Goal: Task Accomplishment & Management: Complete application form

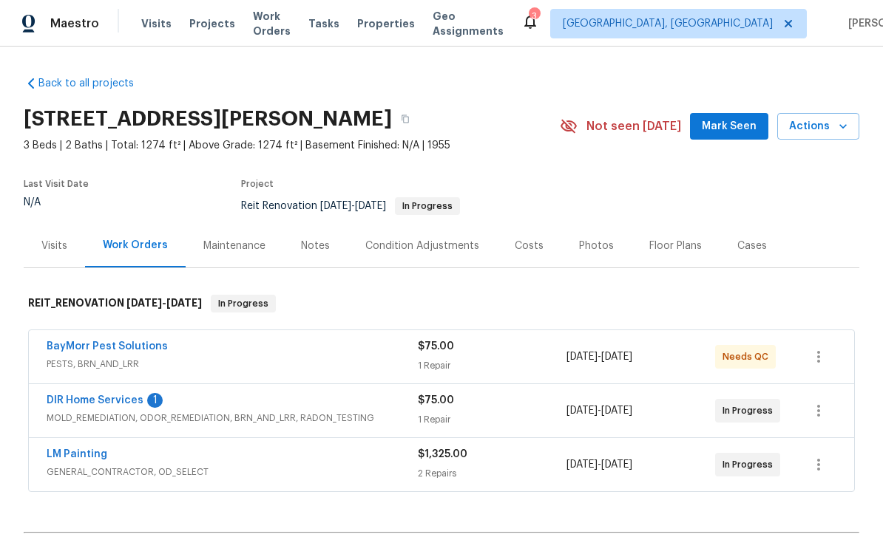
click at [80, 403] on link "DIR Home Services" at bounding box center [95, 400] width 97 height 10
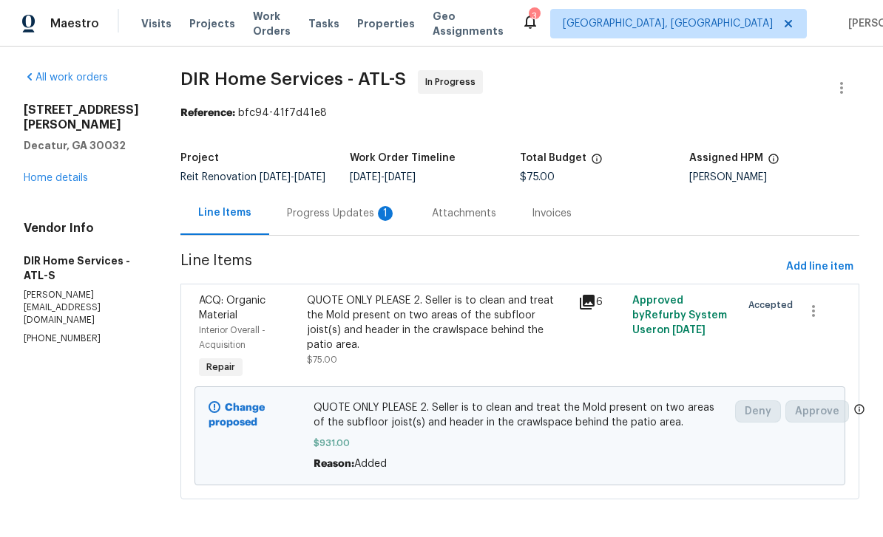
click at [373, 218] on div "Progress Updates 1" at bounding box center [341, 213] width 109 height 15
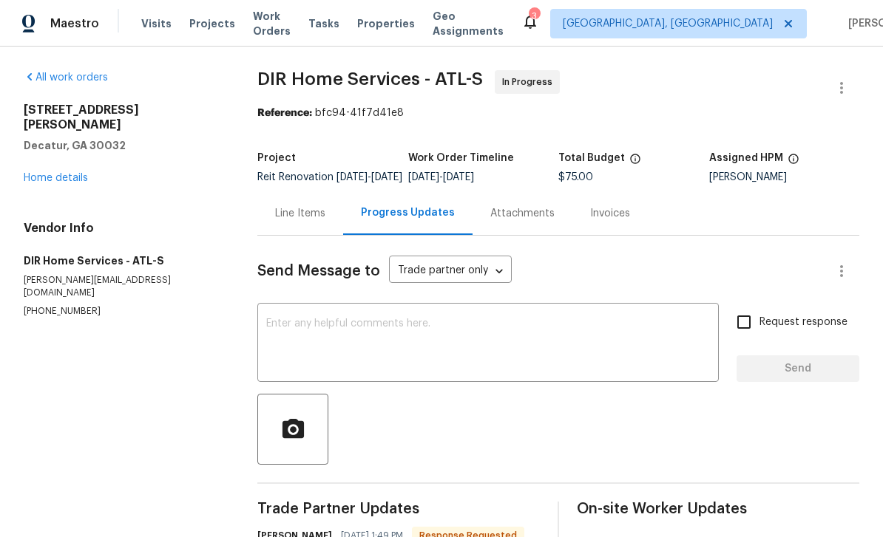
click at [586, 321] on div "x ​" at bounding box center [487, 344] width 461 height 75
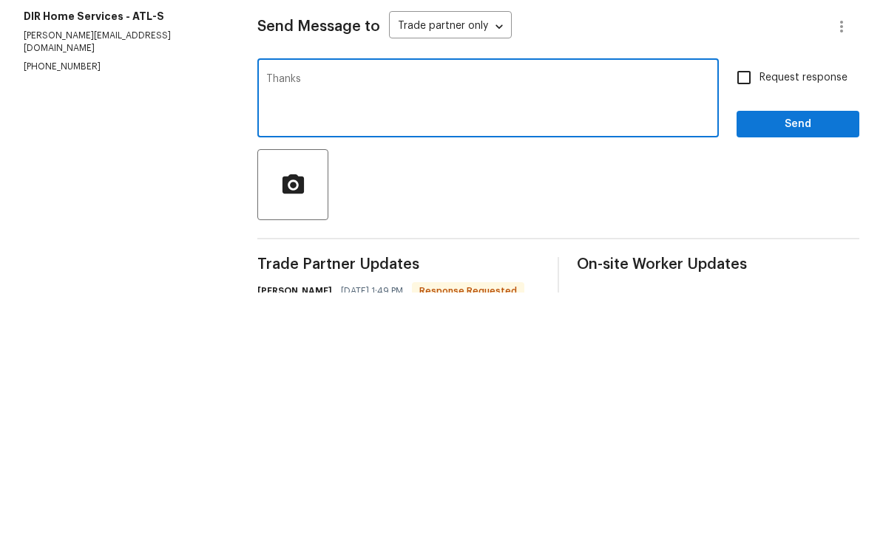
type textarea "Thanks"
click at [750, 307] on input "Request response" at bounding box center [743, 322] width 31 height 31
checkbox input "true"
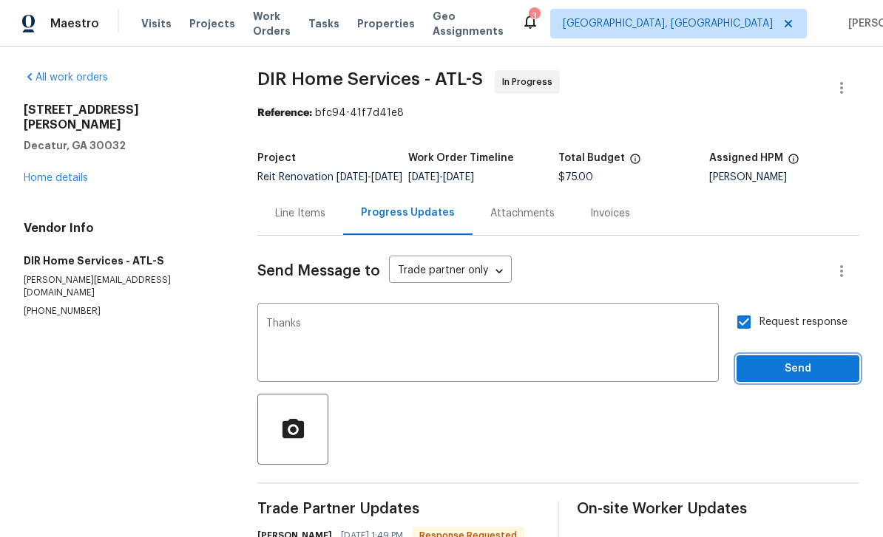
click at [769, 360] on span "Send" at bounding box center [797, 369] width 99 height 18
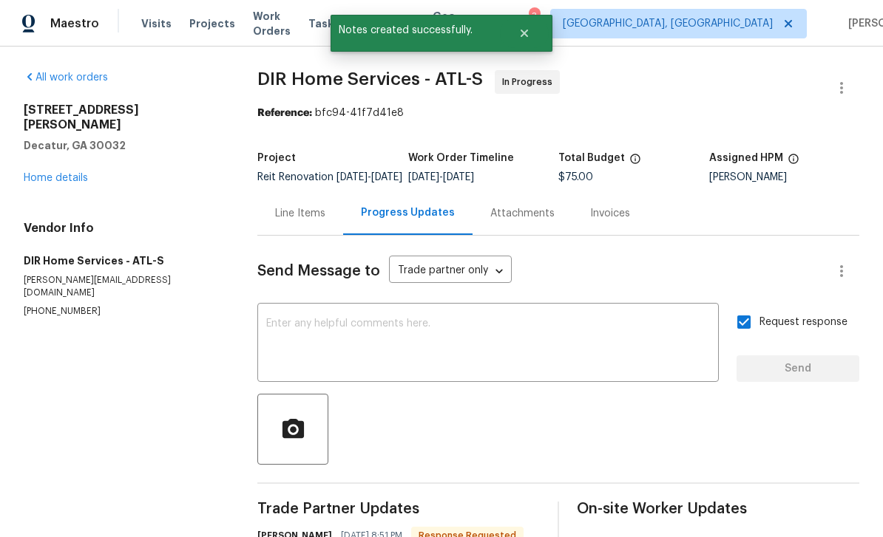
click at [52, 173] on link "Home details" at bounding box center [56, 178] width 64 height 10
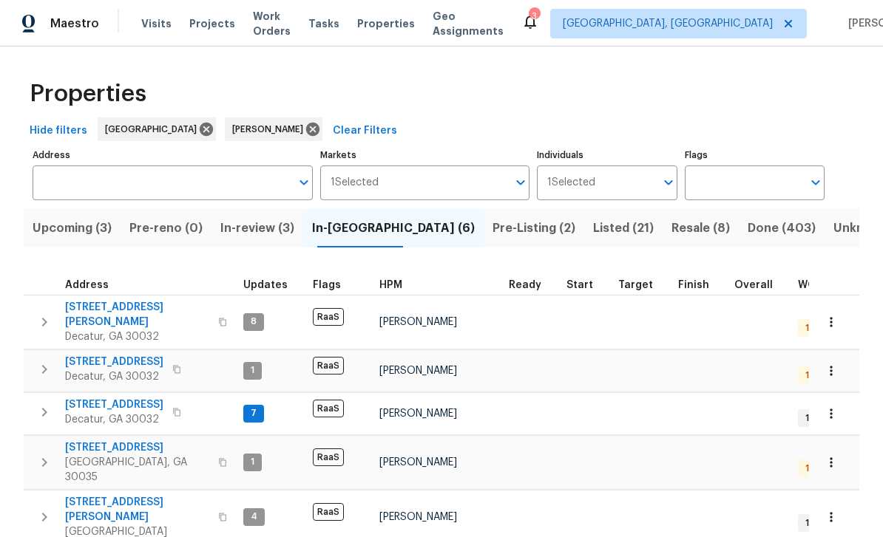
click at [67, 239] on button "Upcoming (3)" at bounding box center [72, 228] width 97 height 38
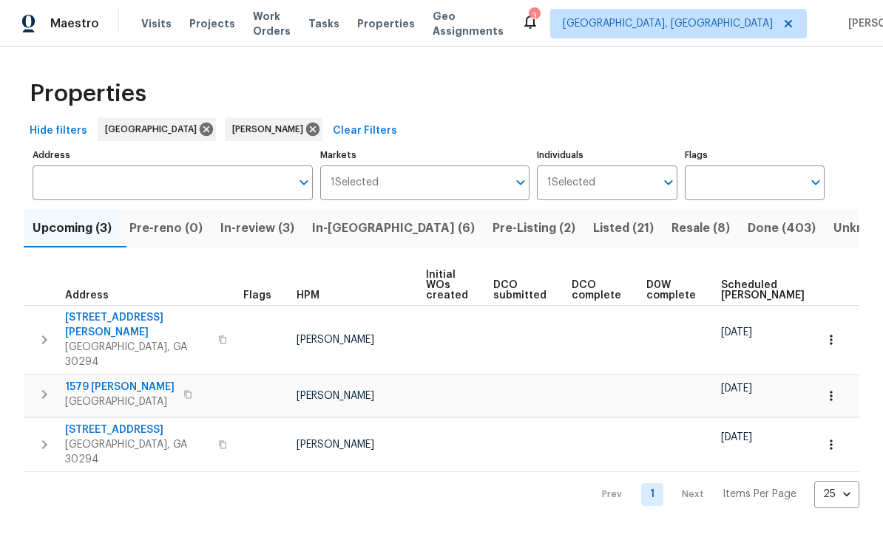
click at [259, 228] on span "In-review (3)" at bounding box center [257, 228] width 74 height 21
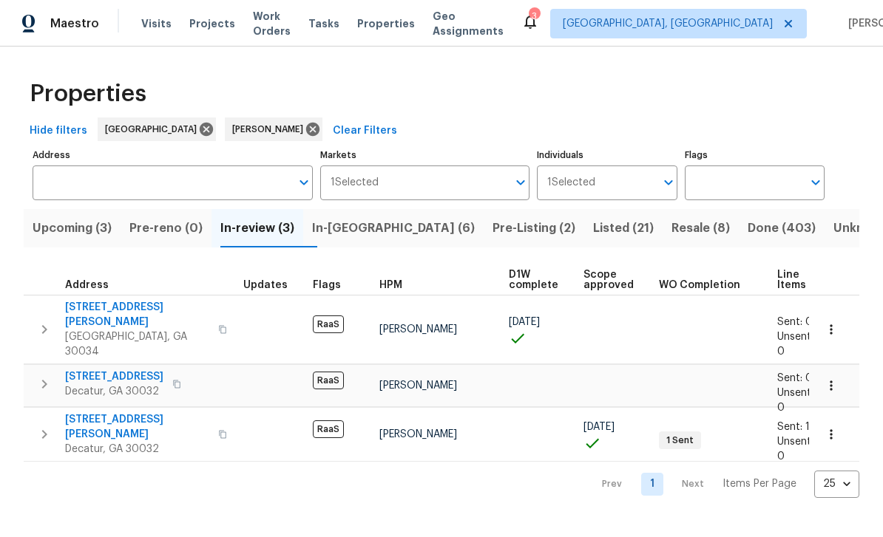
click at [85, 313] on span "3689 Laurie Woods Ln" at bounding box center [137, 315] width 144 height 30
click at [98, 370] on span "2839 Long Way" at bounding box center [114, 377] width 98 height 15
click at [158, 27] on span "Visits" at bounding box center [156, 23] width 30 height 15
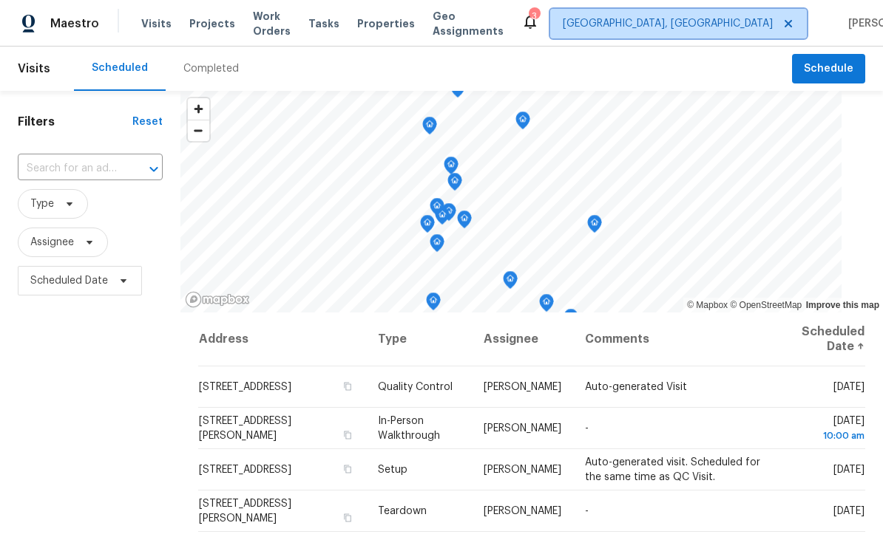
click at [724, 24] on span "[GEOGRAPHIC_DATA], [GEOGRAPHIC_DATA]" at bounding box center [667, 23] width 210 height 15
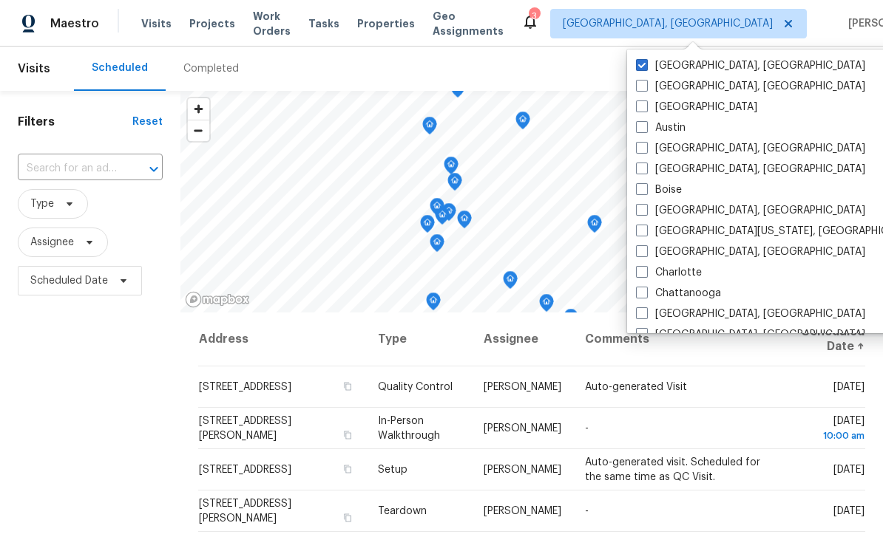
click at [643, 110] on span at bounding box center [642, 107] width 12 height 12
click at [643, 109] on input "Atlanta" at bounding box center [641, 105] width 10 height 10
checkbox input "true"
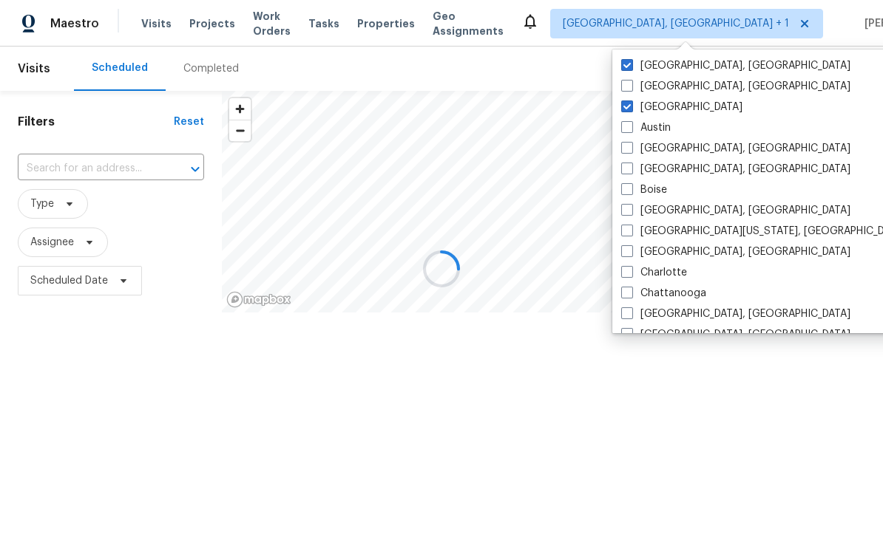
click at [671, 67] on label "[GEOGRAPHIC_DATA], [GEOGRAPHIC_DATA]" at bounding box center [735, 65] width 229 height 15
click at [630, 67] on input "[GEOGRAPHIC_DATA], [GEOGRAPHIC_DATA]" at bounding box center [626, 63] width 10 height 10
checkbox input "false"
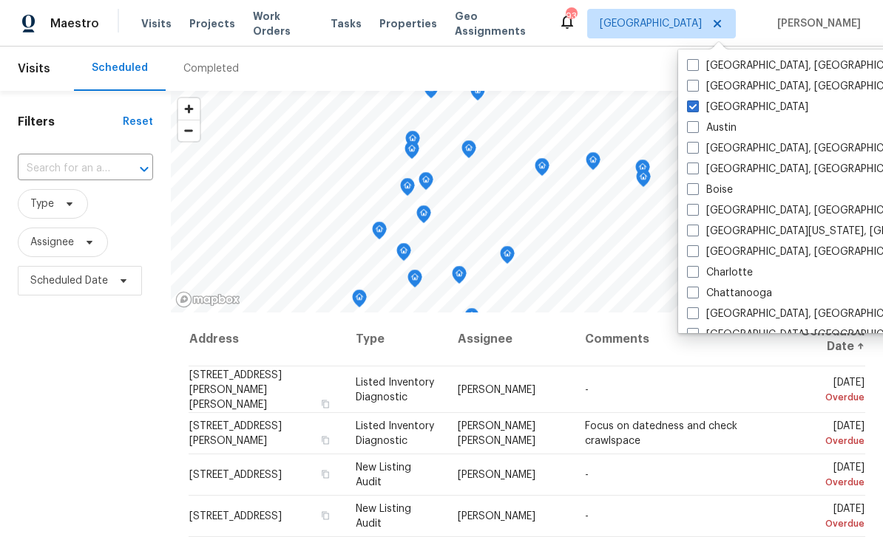
click at [855, 68] on button "Schedule" at bounding box center [828, 69] width 73 height 30
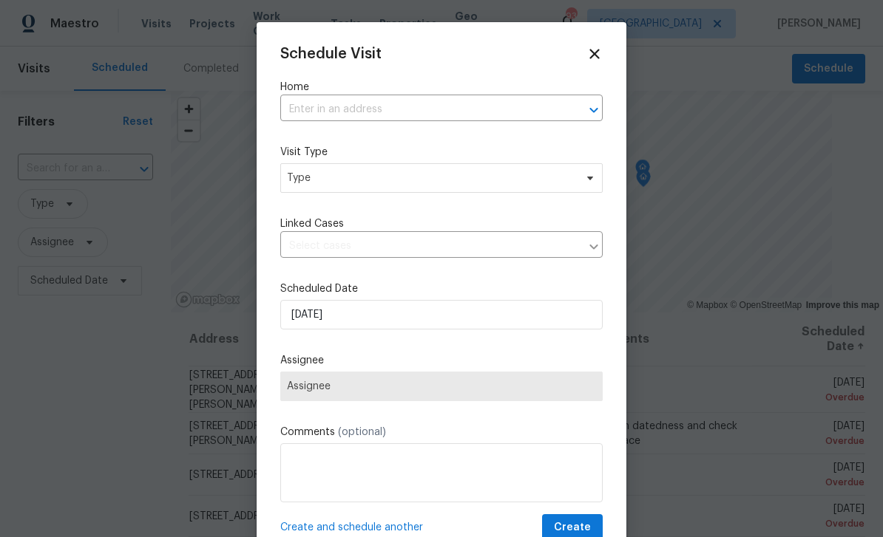
click at [527, 101] on input "text" at bounding box center [420, 109] width 281 height 23
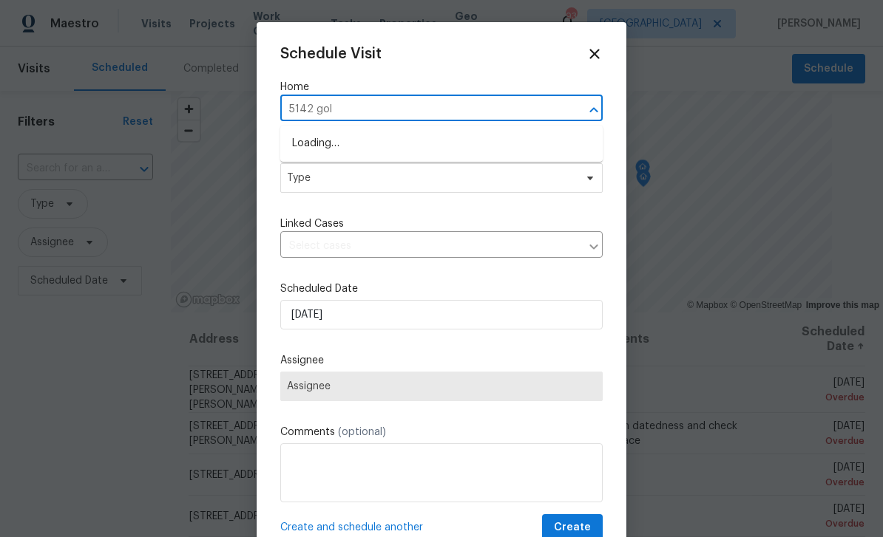
type input "5142 golf"
click at [524, 148] on li "5142 Golfbrook Ct, Stone Mountain, GA 30088" at bounding box center [441, 144] width 322 height 24
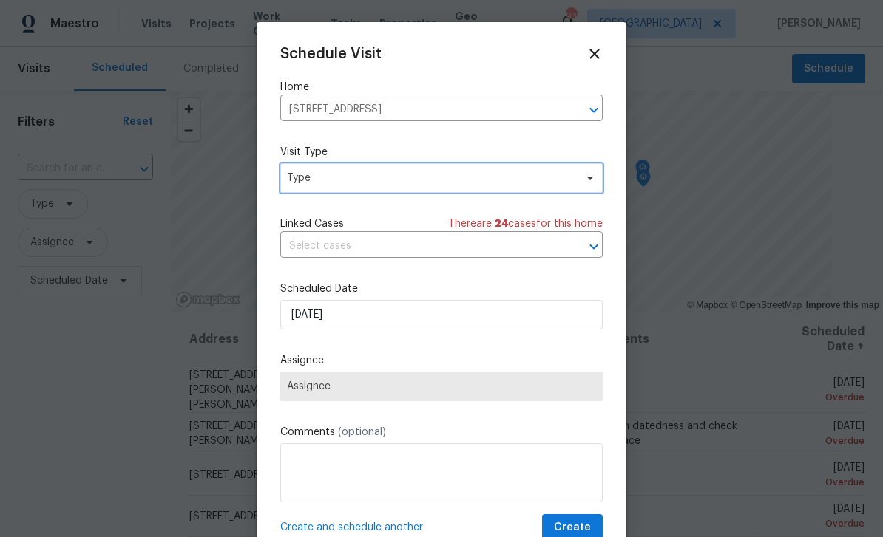
click at [540, 177] on span "Type" at bounding box center [431, 178] width 288 height 15
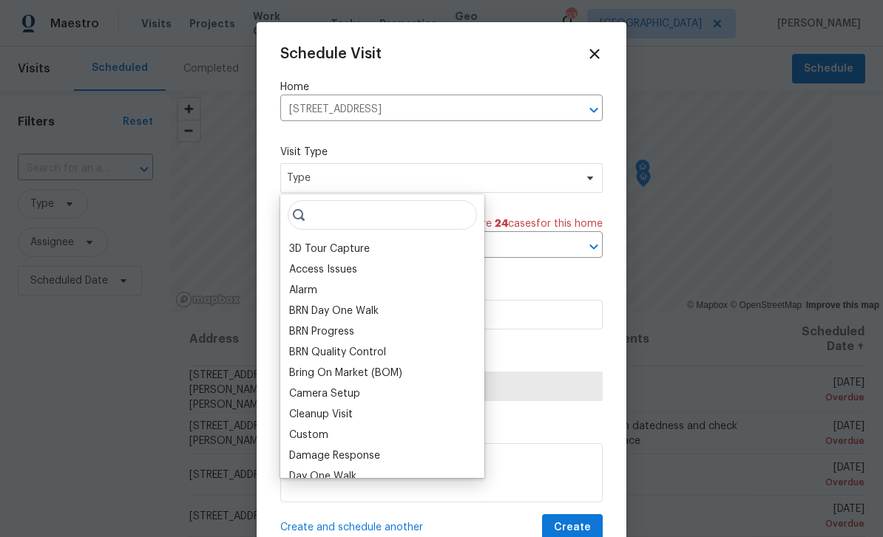
click at [374, 317] on div "BRN Day One Walk" at bounding box center [333, 311] width 89 height 15
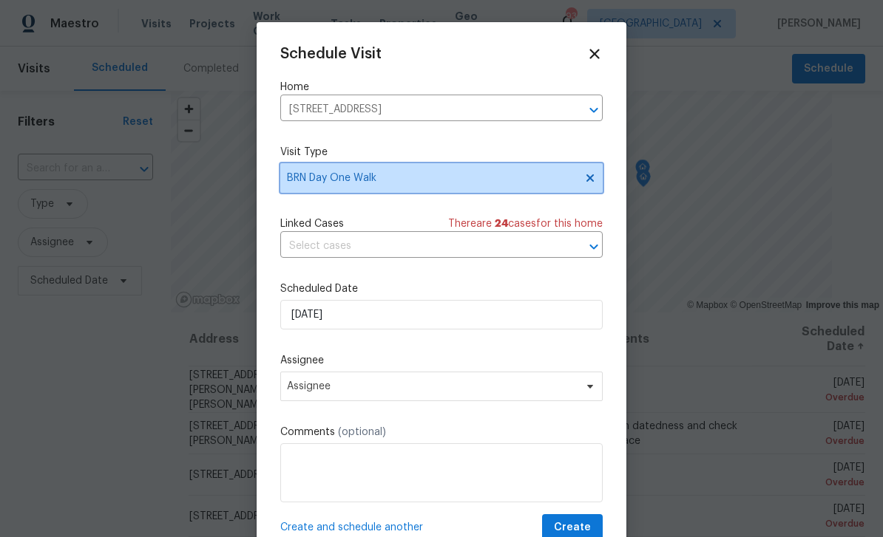
click at [526, 182] on span "BRN Day One Walk" at bounding box center [431, 178] width 288 height 15
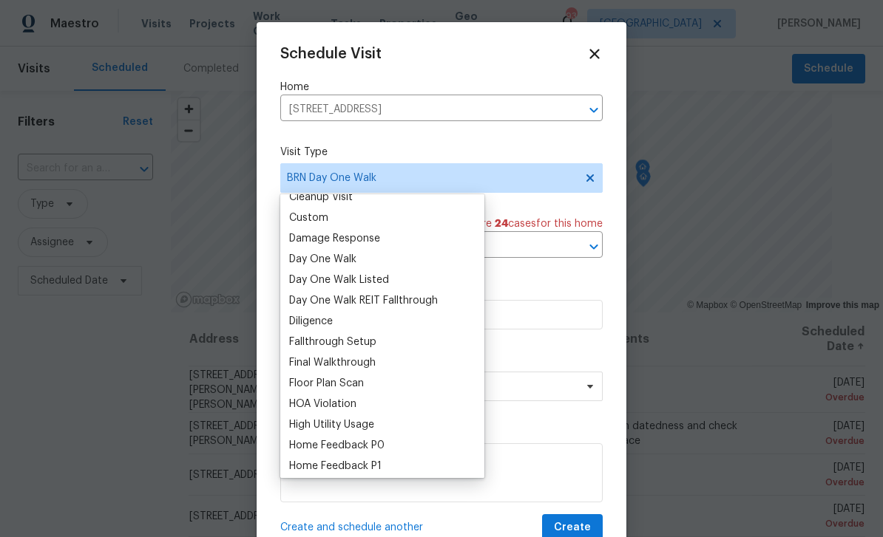
scroll to position [220, 0]
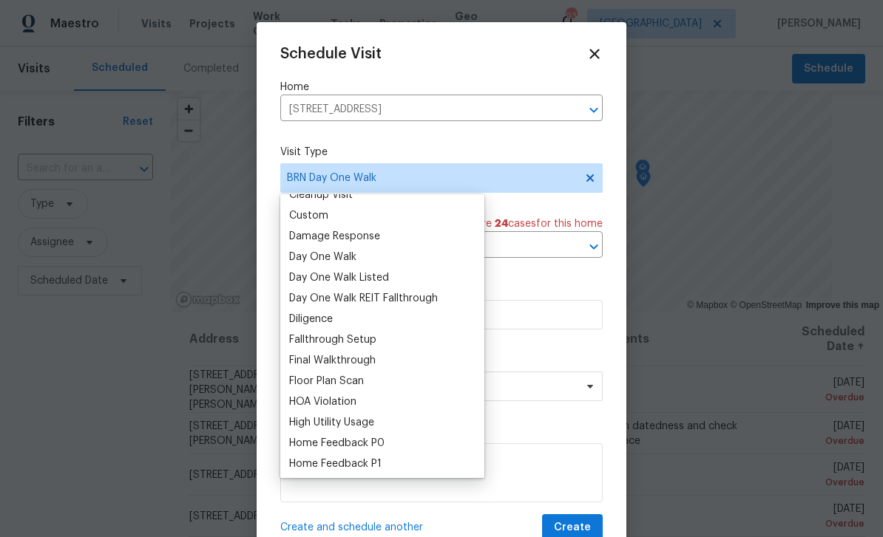
click at [375, 344] on div "Fallthrough Setup" at bounding box center [332, 340] width 87 height 15
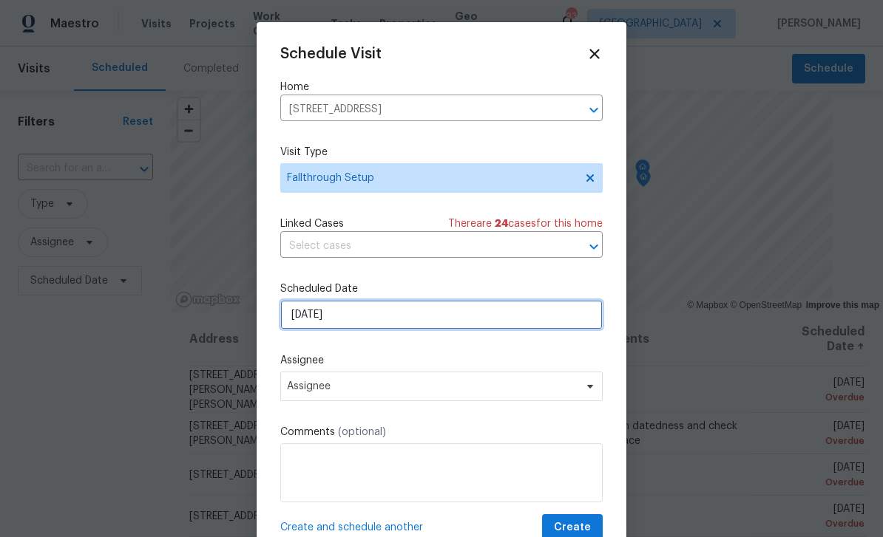
click at [435, 324] on input "[DATE]" at bounding box center [441, 315] width 322 height 30
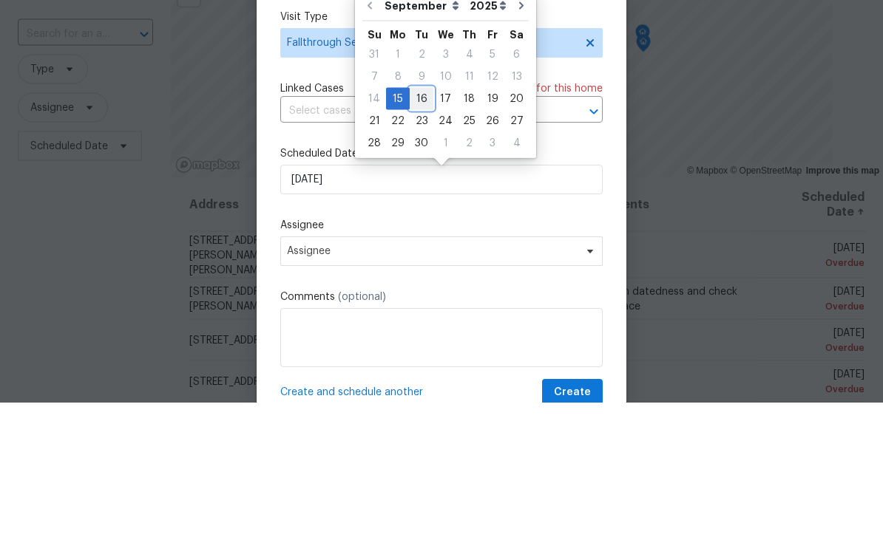
click at [419, 223] on div "16" at bounding box center [421, 233] width 24 height 21
type input "9/16/2025"
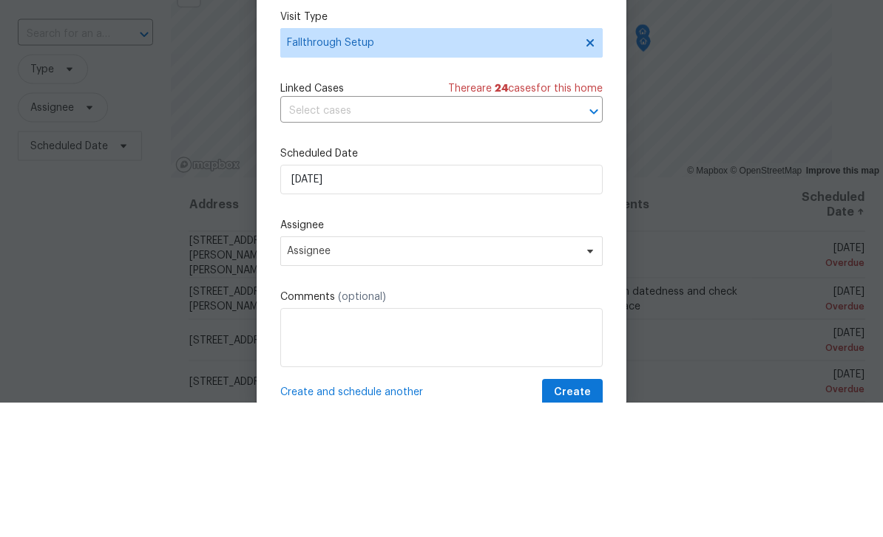
scroll to position [47, 0]
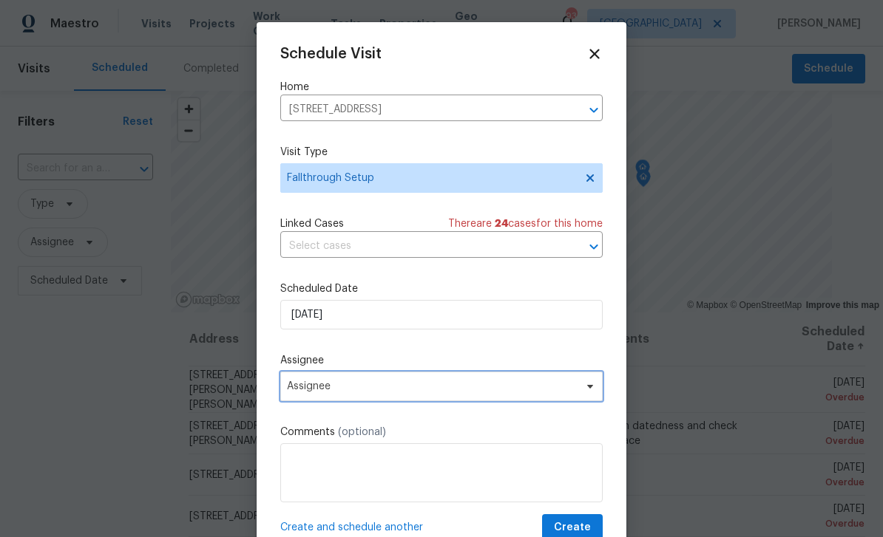
click at [424, 387] on span "Assignee" at bounding box center [432, 387] width 290 height 12
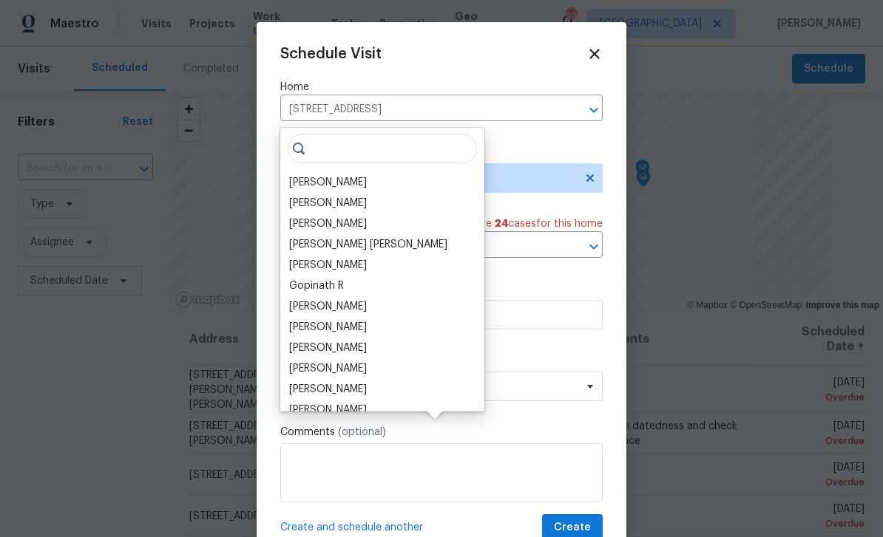
click at [341, 175] on div "[PERSON_NAME]" at bounding box center [328, 182] width 78 height 15
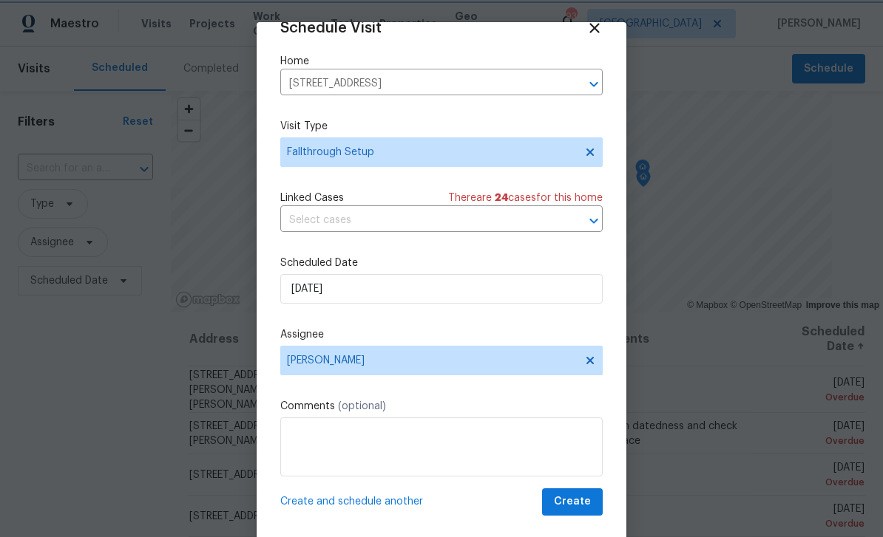
scroll to position [29, 0]
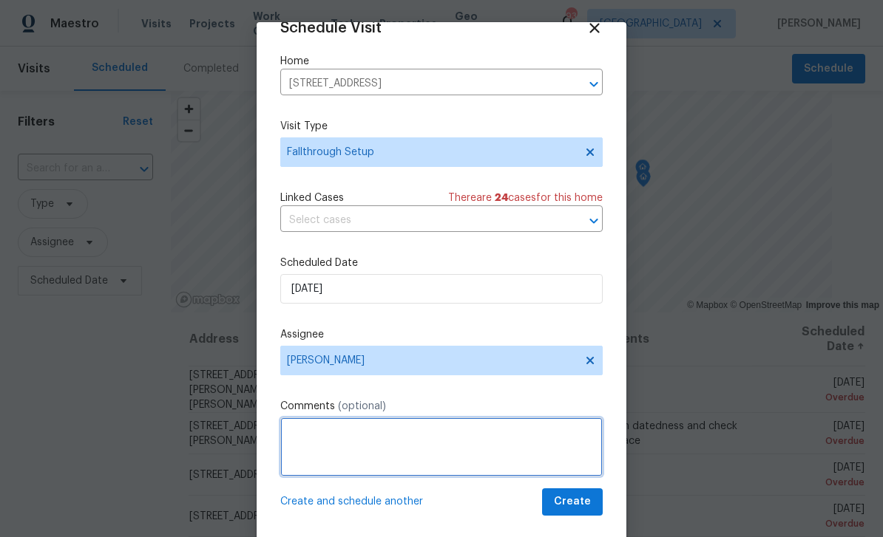
click at [506, 446] on textarea at bounding box center [441, 447] width 322 height 59
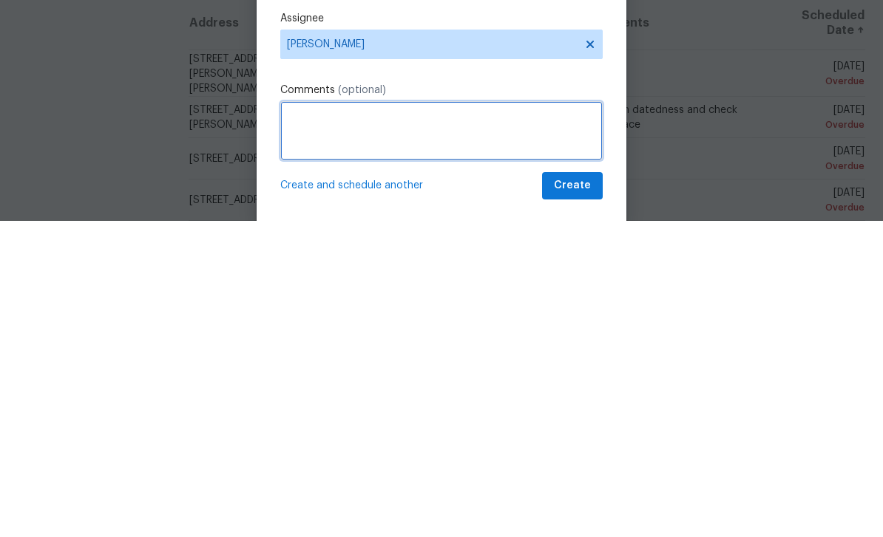
click at [384, 418] on textarea at bounding box center [441, 447] width 322 height 59
paste textarea "3RGP6RBN5ZHQT"
type textarea "3"
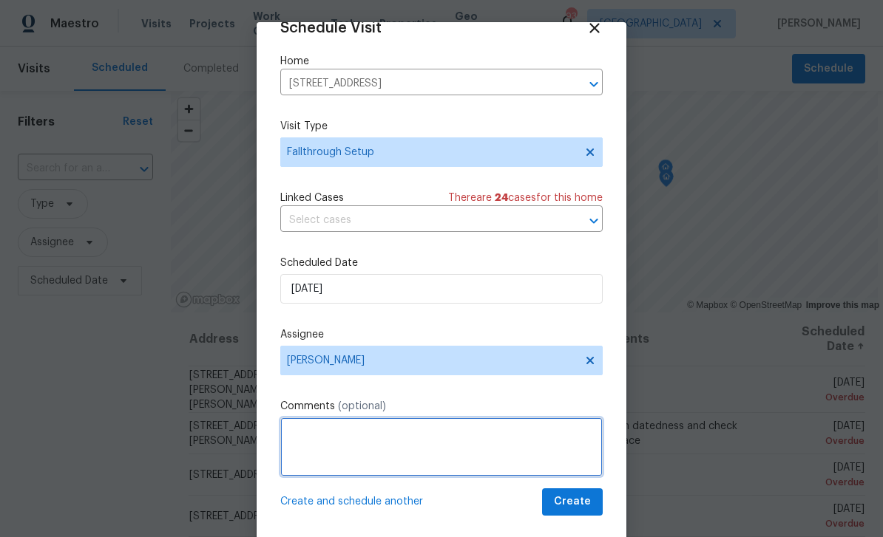
click at [339, 436] on textarea at bounding box center [441, 447] width 322 height 59
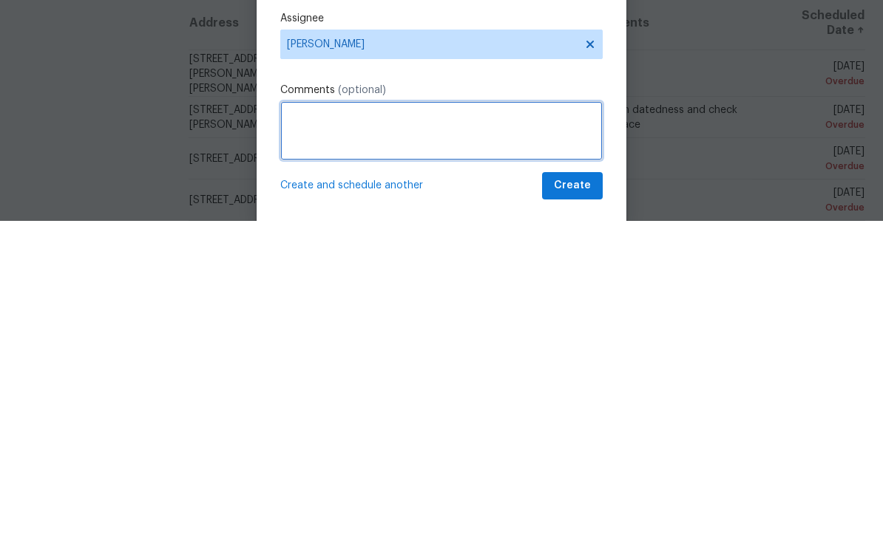
click at [325, 418] on textarea at bounding box center [441, 447] width 322 height 59
paste textarea "- report that the crawlspace needs $20k worth of work? Investigate the issues. …"
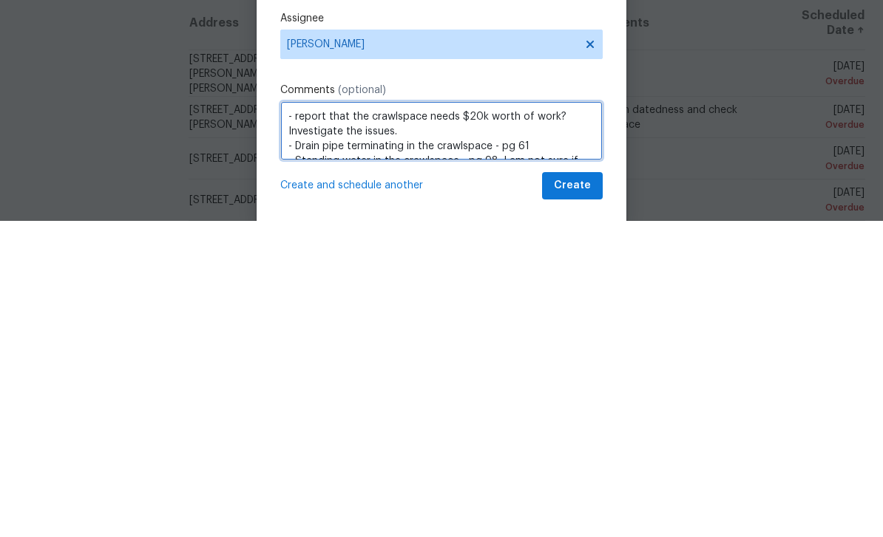
scroll to position [223, 0]
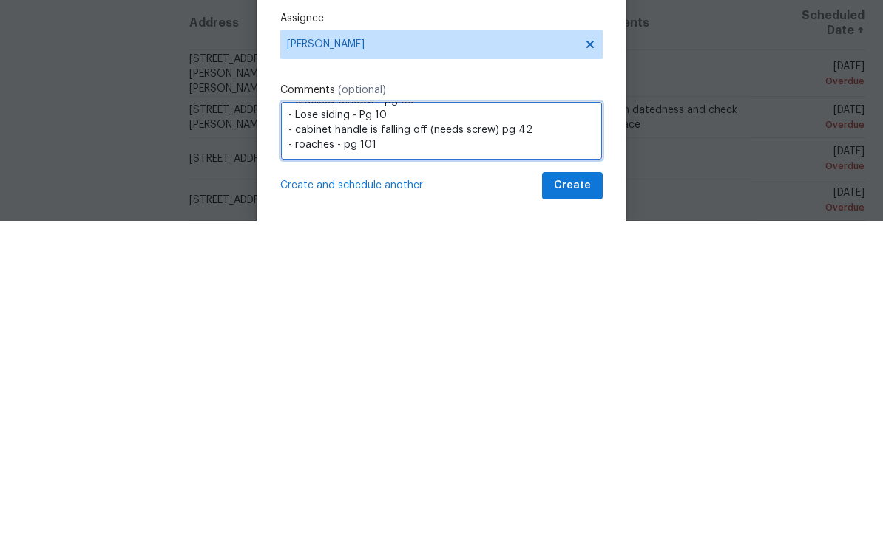
type textarea "- report that the crawlspace needs $20k worth of work? Investigate the issues. …"
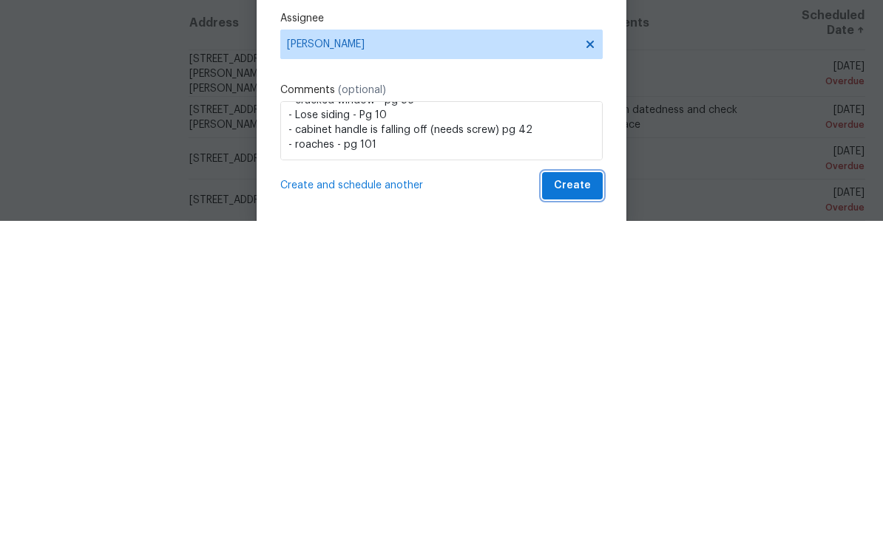
click at [585, 493] on span "Create" at bounding box center [572, 502] width 37 height 18
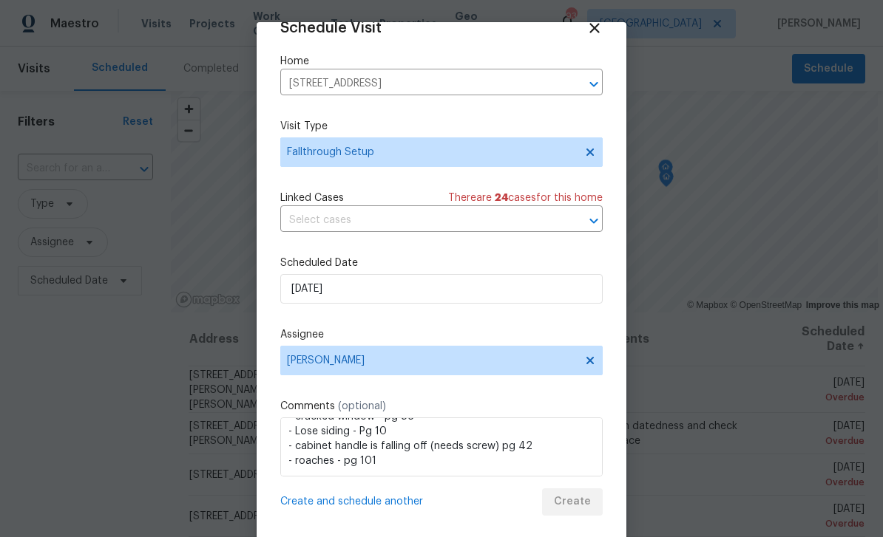
scroll to position [0, 0]
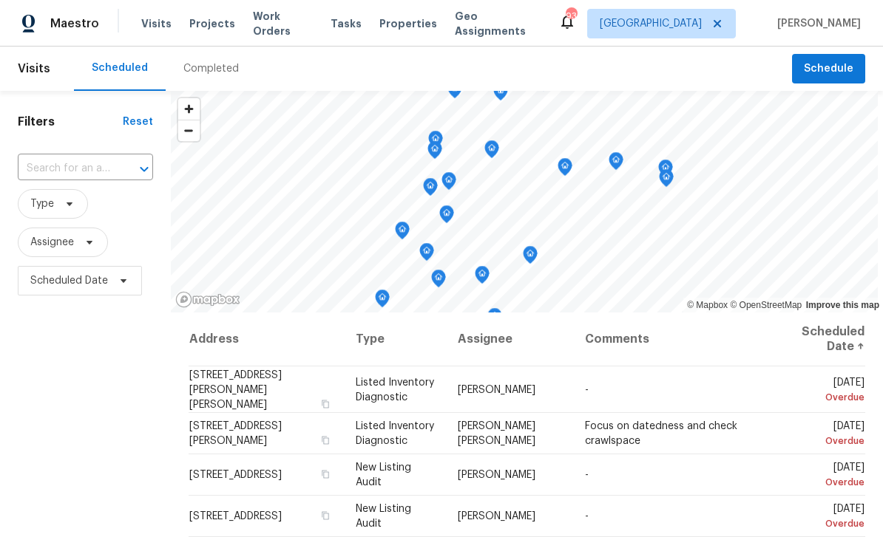
click at [70, 172] on input "text" at bounding box center [65, 168] width 94 height 23
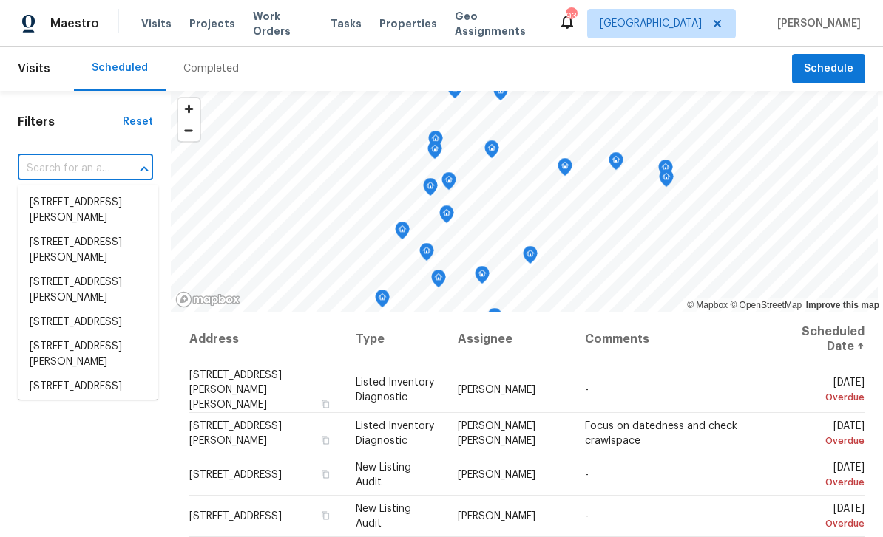
click at [53, 170] on input "text" at bounding box center [65, 168] width 94 height 23
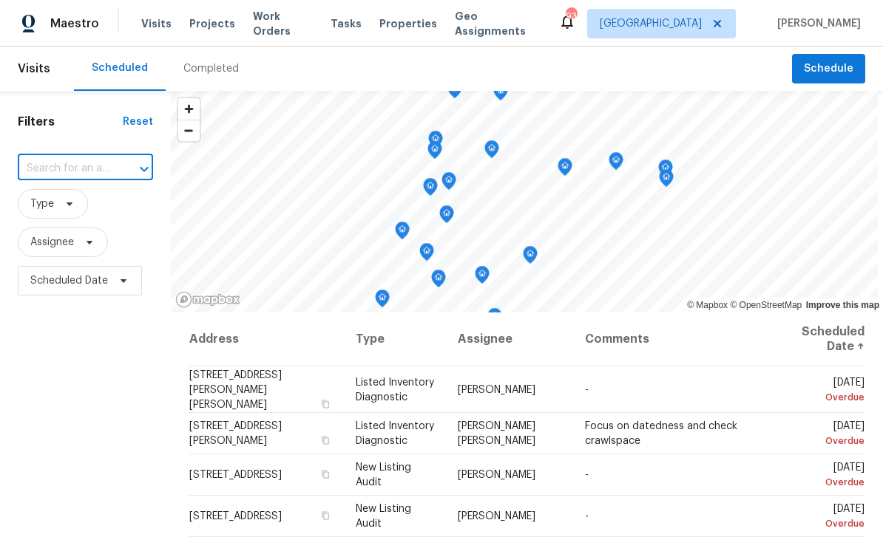
paste input "4024 Waldrop Hills Dr, Decatur, GA 30034"
type input "4024 Waldrop Hills Dr, Decatur, GA 30034"
click at [58, 205] on li "4024 Waldrop Hills Dr, Decatur, GA 30034" at bounding box center [88, 211] width 140 height 40
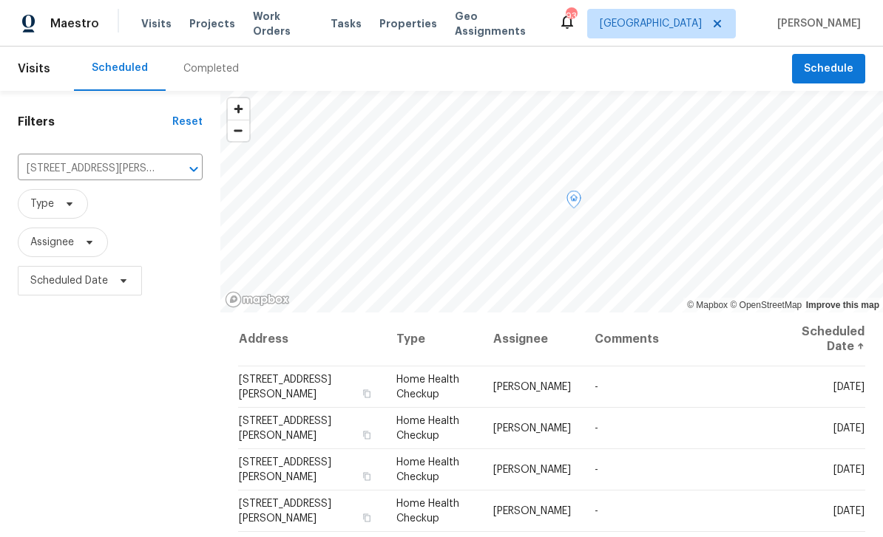
click at [0, 0] on icon at bounding box center [0, 0] width 0 height 0
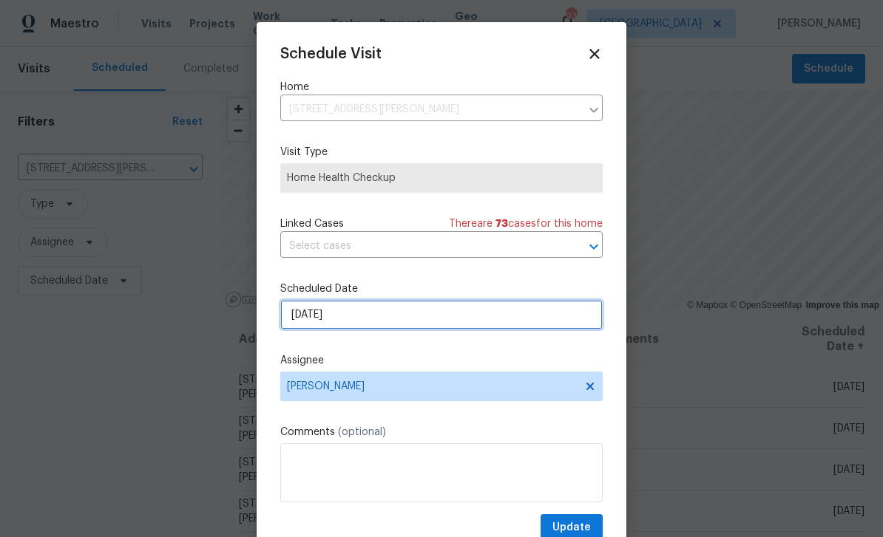
click at [489, 316] on input "[DATE]" at bounding box center [441, 315] width 322 height 30
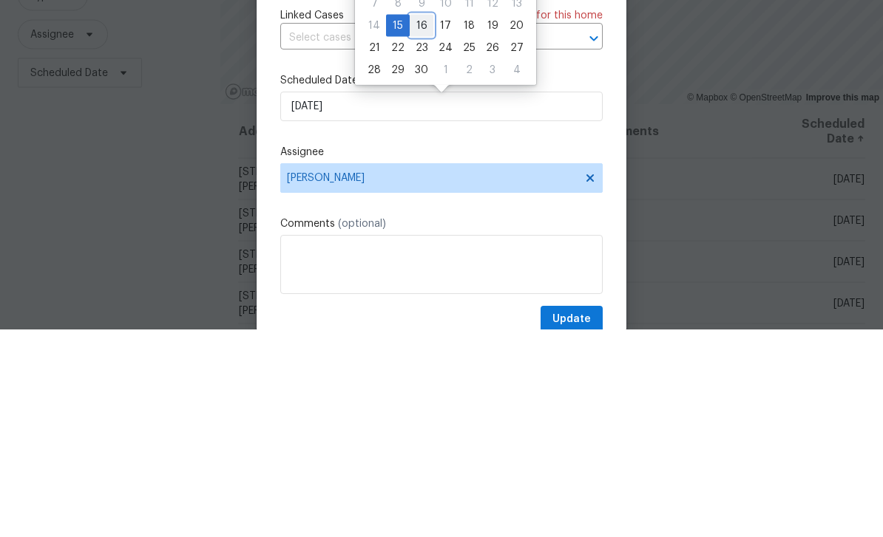
click at [420, 223] on div "16" at bounding box center [421, 233] width 24 height 21
type input "9/16/2025"
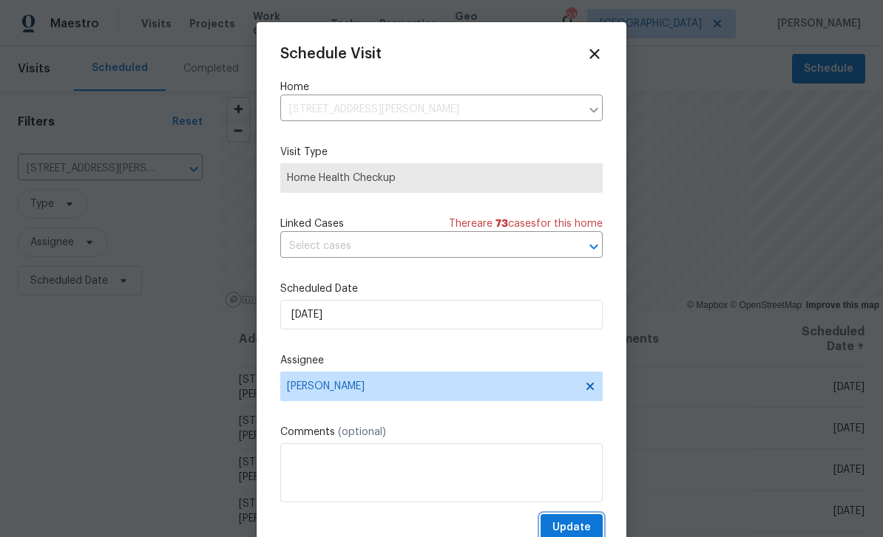
click at [586, 528] on span "Update" at bounding box center [571, 528] width 38 height 18
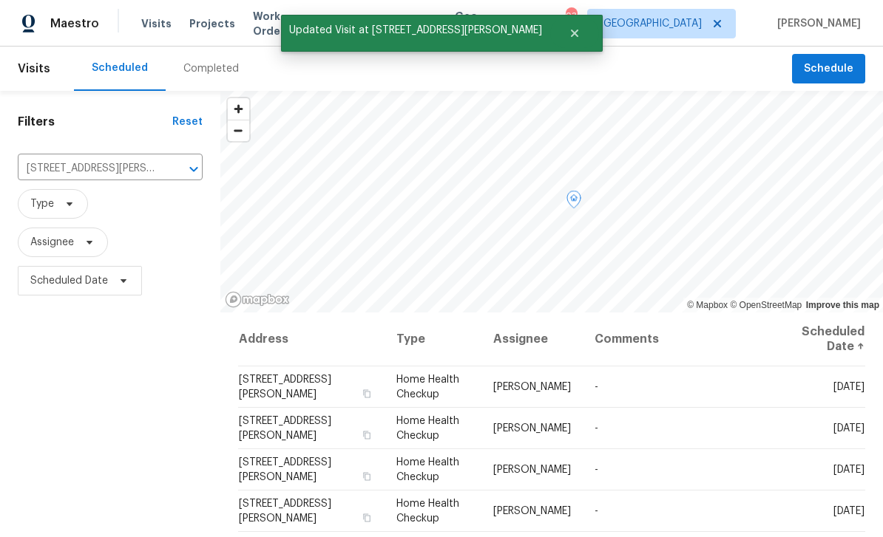
click at [320, 375] on span "4024 Waldrop Hills Dr, Decatur, GA 30034" at bounding box center [285, 387] width 92 height 25
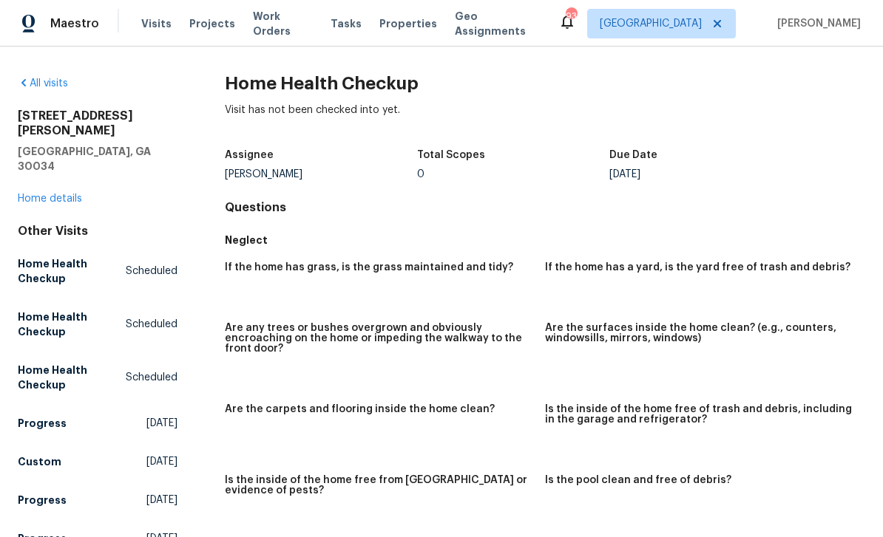
click at [49, 194] on link "Home details" at bounding box center [50, 199] width 64 height 10
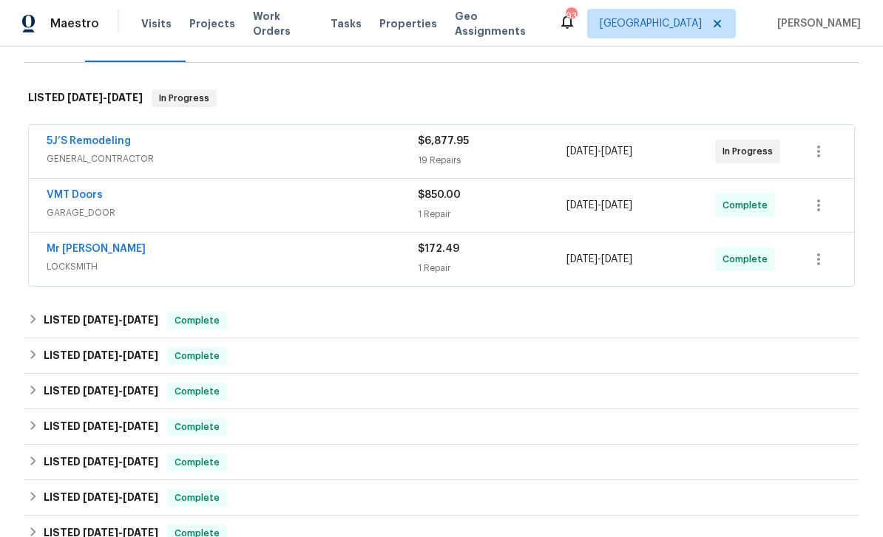
scroll to position [214, 0]
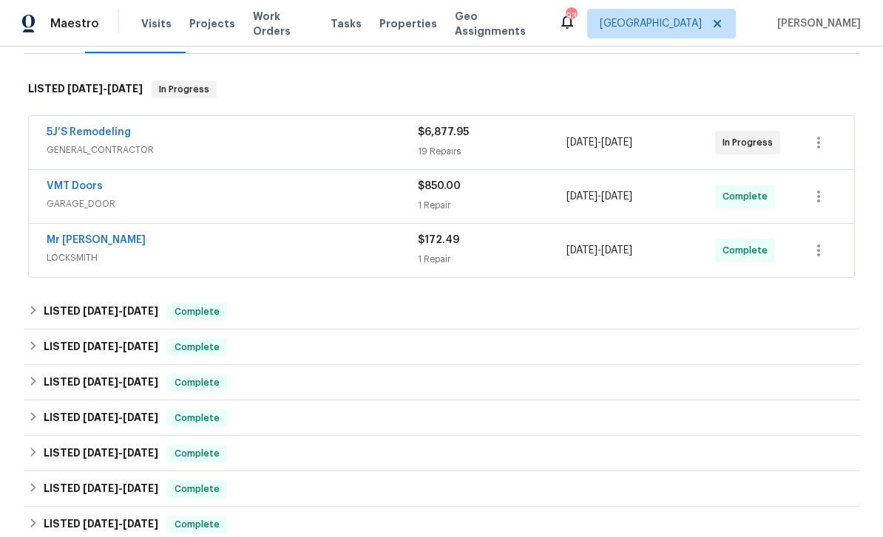
click at [72, 136] on link "5J’S Remodeling" at bounding box center [89, 132] width 84 height 10
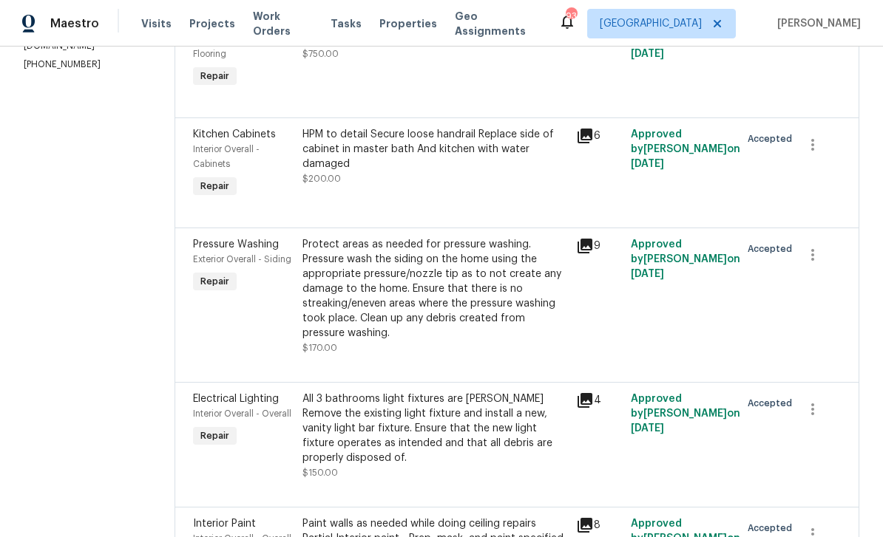
scroll to position [275, 0]
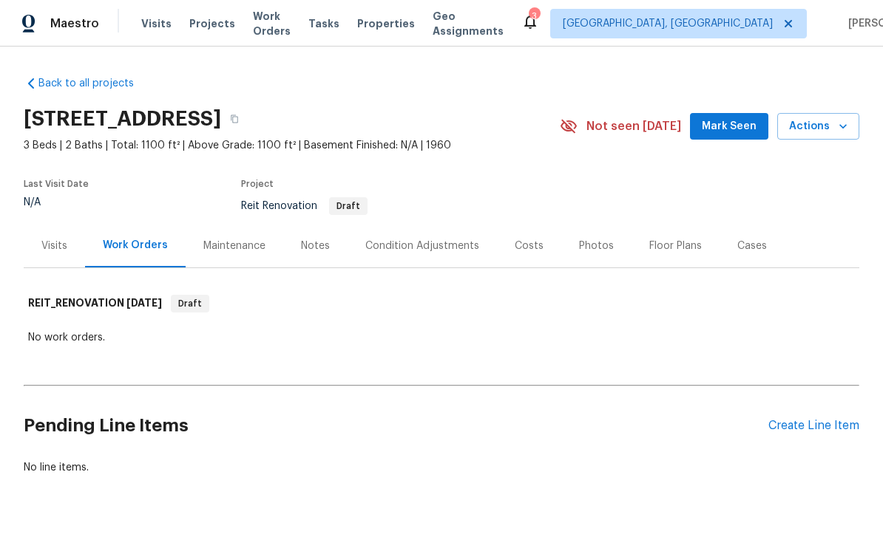
click at [820, 431] on div "Create Line Item" at bounding box center [813, 426] width 91 height 14
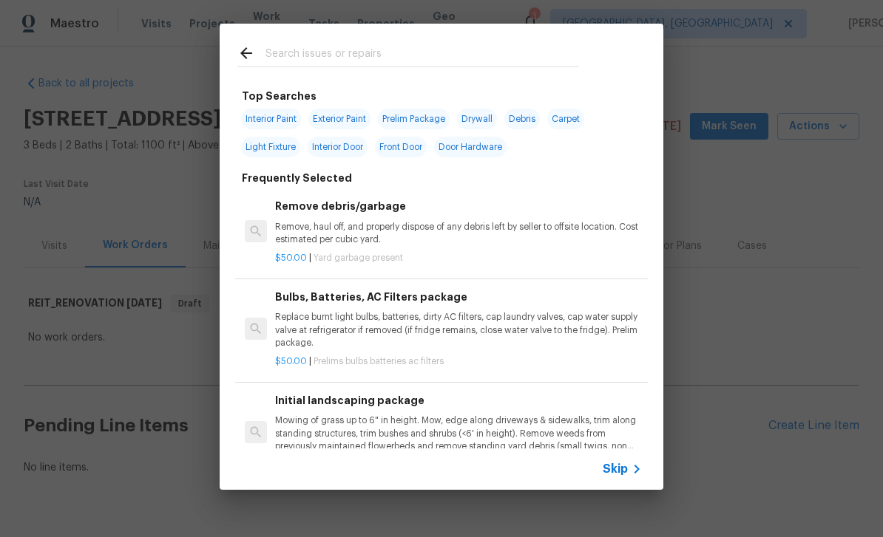
click at [538, 59] on input "text" at bounding box center [421, 55] width 313 height 22
click at [625, 466] on span "Skip" at bounding box center [614, 469] width 25 height 15
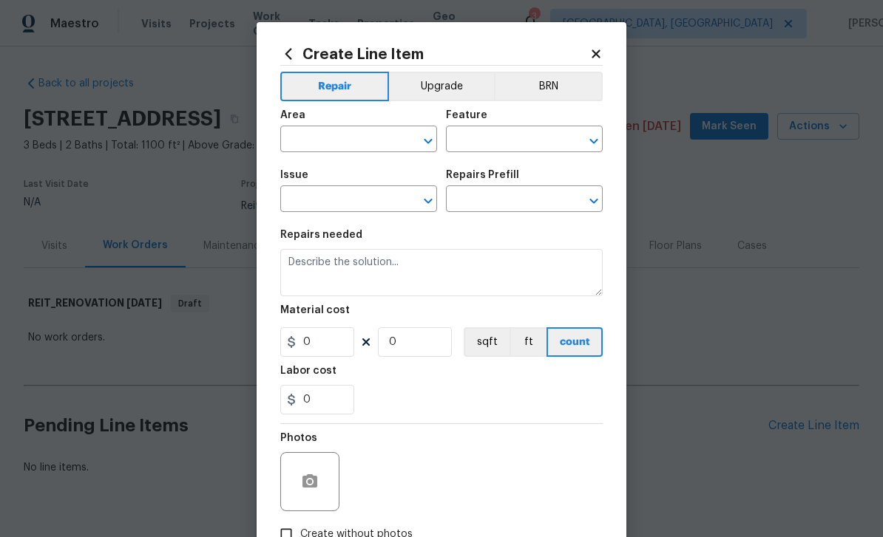
click at [384, 135] on input "text" at bounding box center [337, 140] width 115 height 23
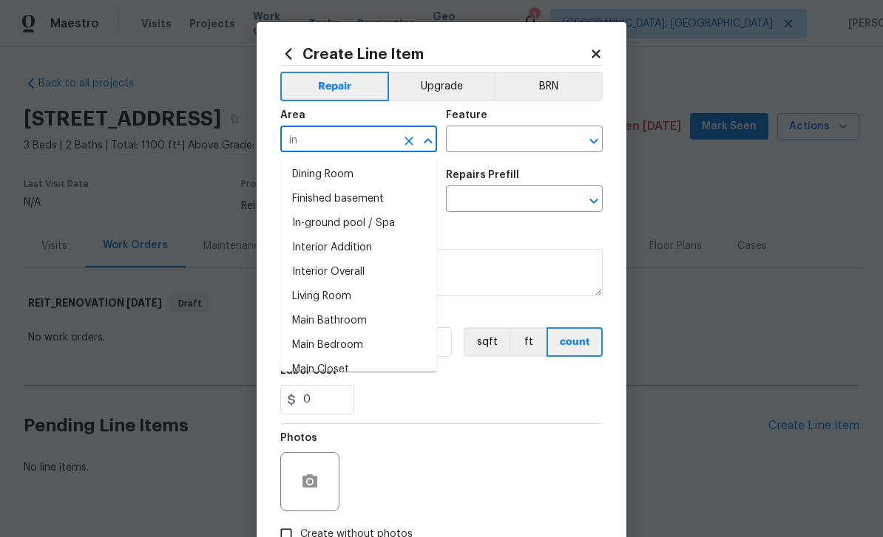
type input "i"
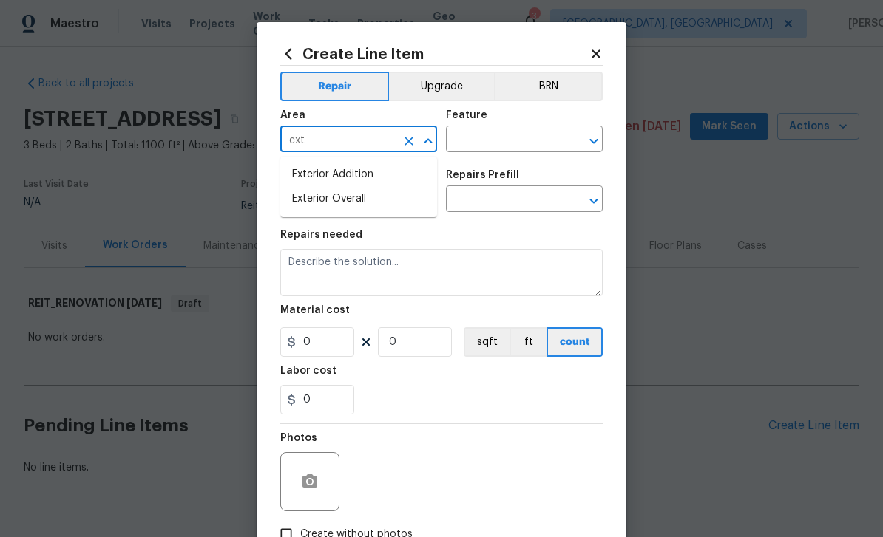
click at [369, 203] on li "Exterior Overall" at bounding box center [358, 199] width 157 height 24
type input "Exterior Overall"
click at [496, 142] on input "text" at bounding box center [503, 140] width 115 height 23
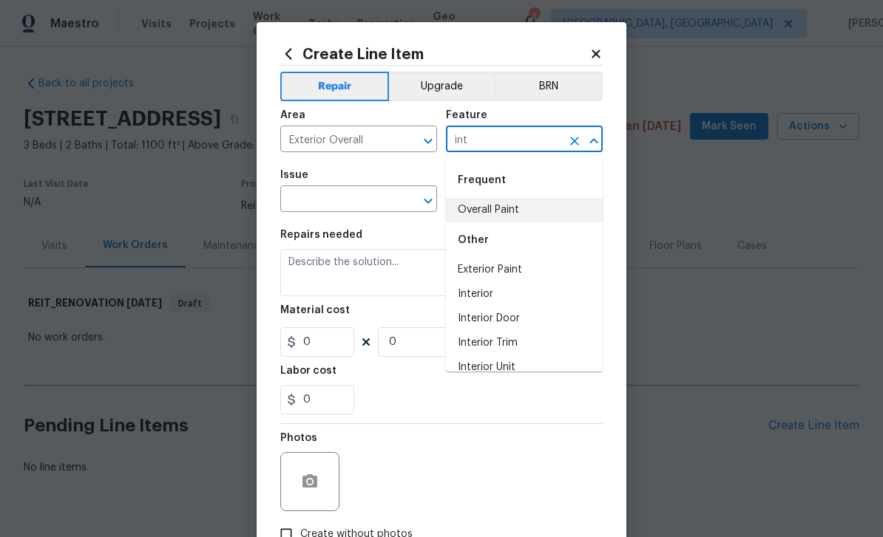
click at [526, 217] on li "Overall Paint" at bounding box center [524, 210] width 157 height 24
type input "Overall Paint"
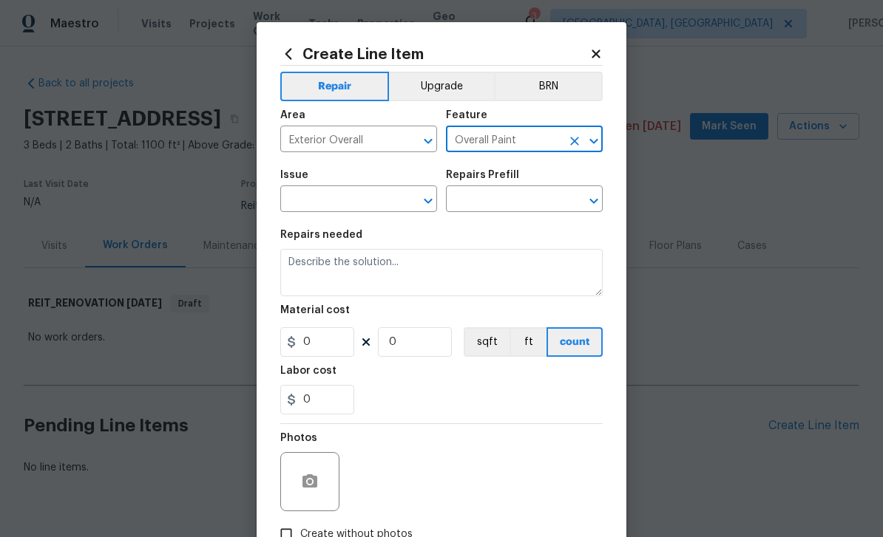
click at [567, 140] on icon "Clear" at bounding box center [574, 141] width 15 height 15
click at [497, 271] on li "Overall" at bounding box center [524, 270] width 157 height 24
type input "Overall"
click at [363, 210] on input "text" at bounding box center [337, 200] width 115 height 23
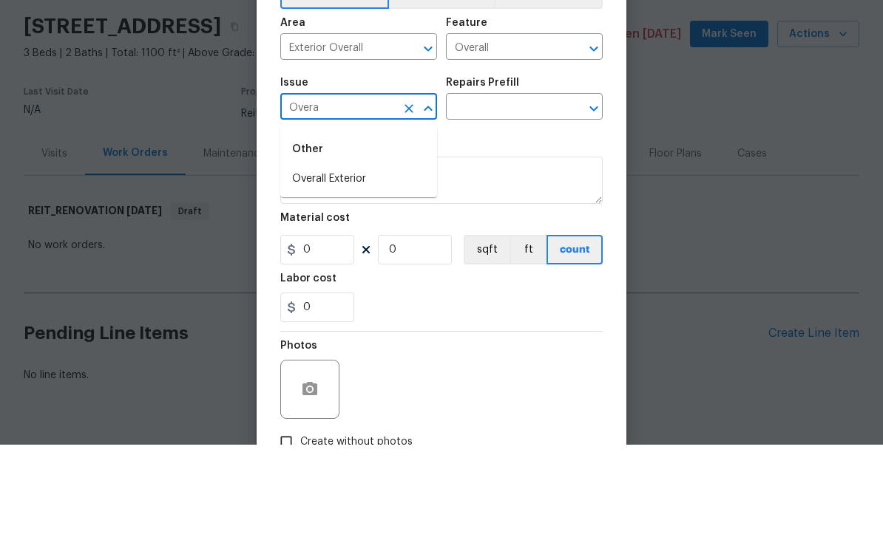
scroll to position [38, 0]
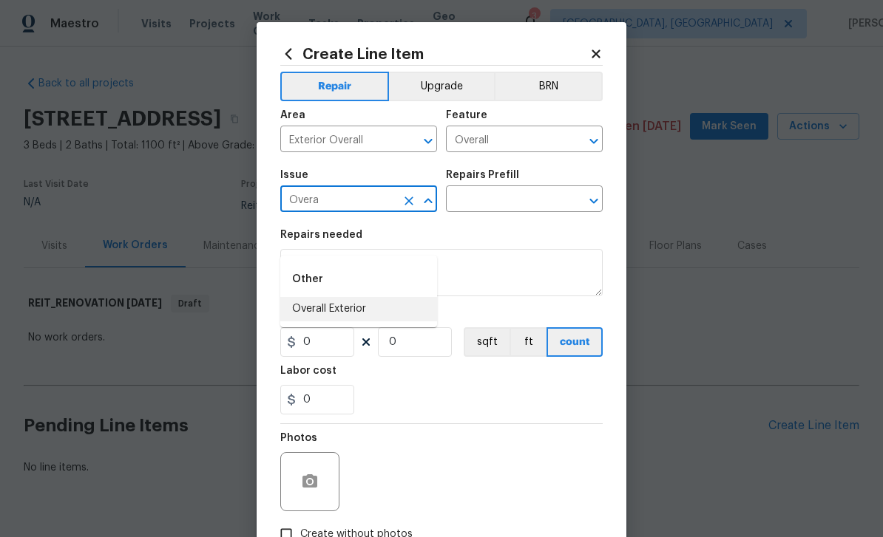
click at [358, 297] on li "Overall Exterior" at bounding box center [358, 309] width 157 height 24
type input "Overall Exterior"
click at [514, 197] on input "text" at bounding box center [503, 200] width 115 height 23
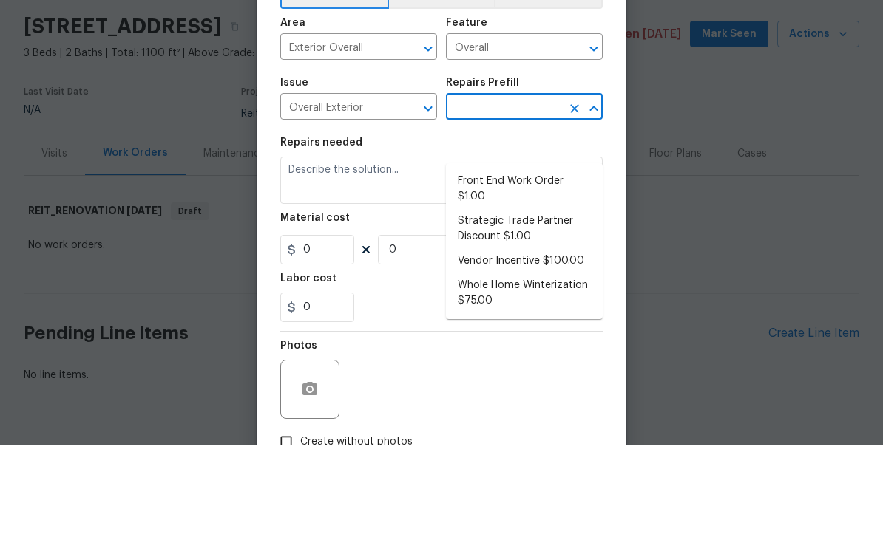
click at [560, 262] on li "Front End Work Order $1.00" at bounding box center [524, 282] width 157 height 40
type input "Front End Work Order $1.00"
type textarea "Placeholder line item for the creation of front end work orders."
type input "1"
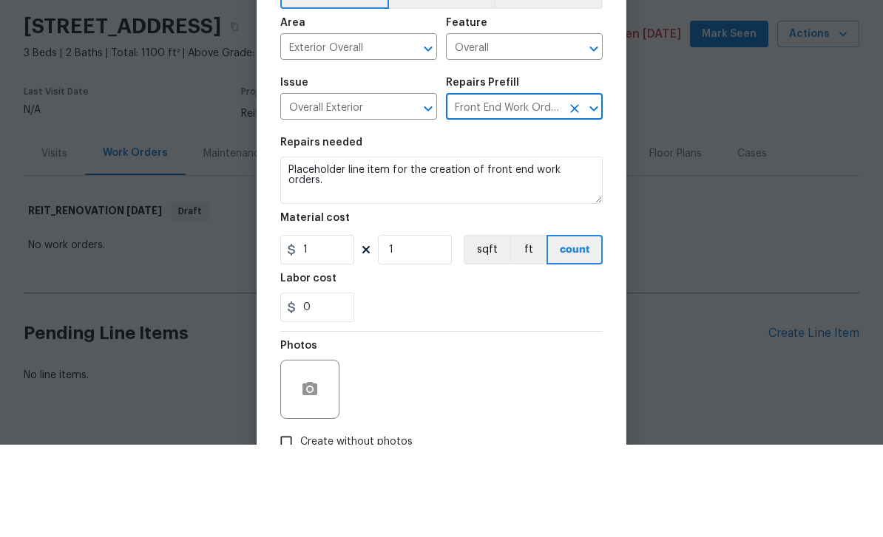
type input "1"
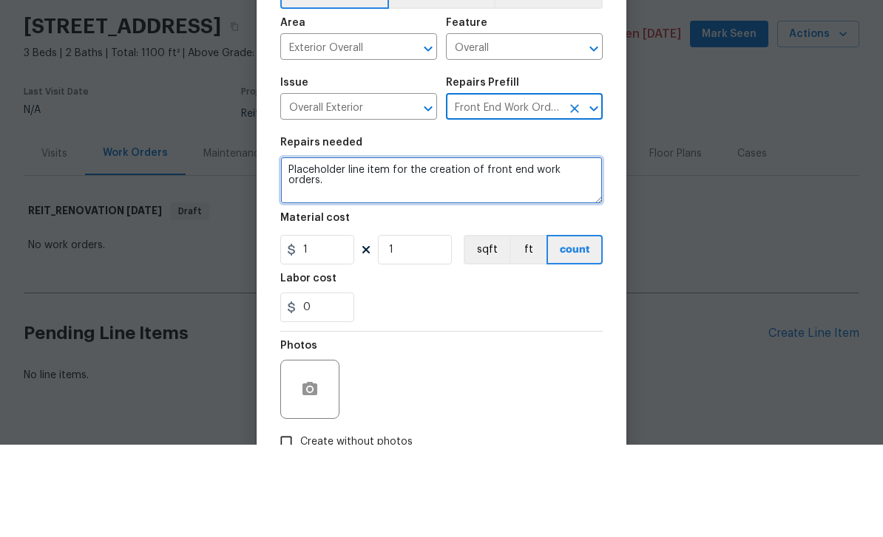
click at [574, 249] on textarea "Placeholder line item for the creation of front end work orders." at bounding box center [441, 272] width 322 height 47
click at [585, 249] on textarea "Placeholder line item for the creation of front end work orders." at bounding box center [441, 272] width 322 height 47
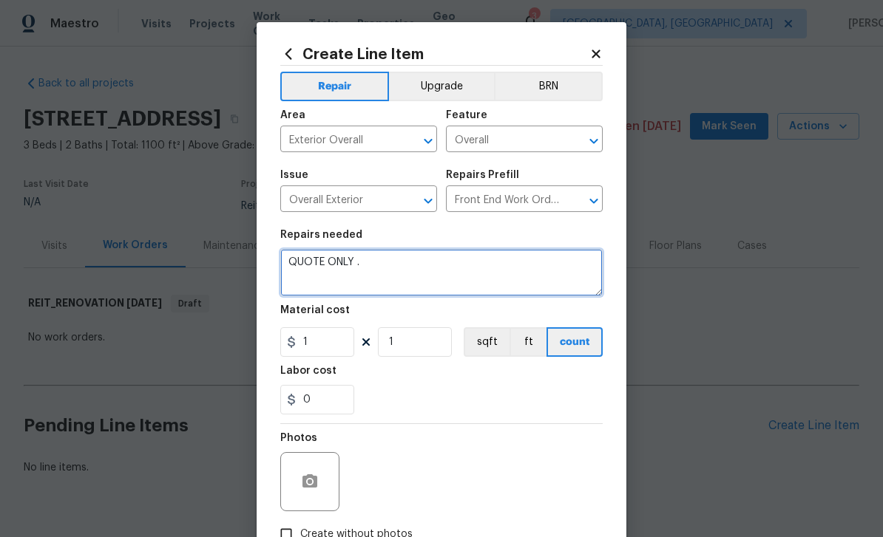
click at [470, 270] on textarea "QUOTE ONLY ." at bounding box center [441, 272] width 322 height 47
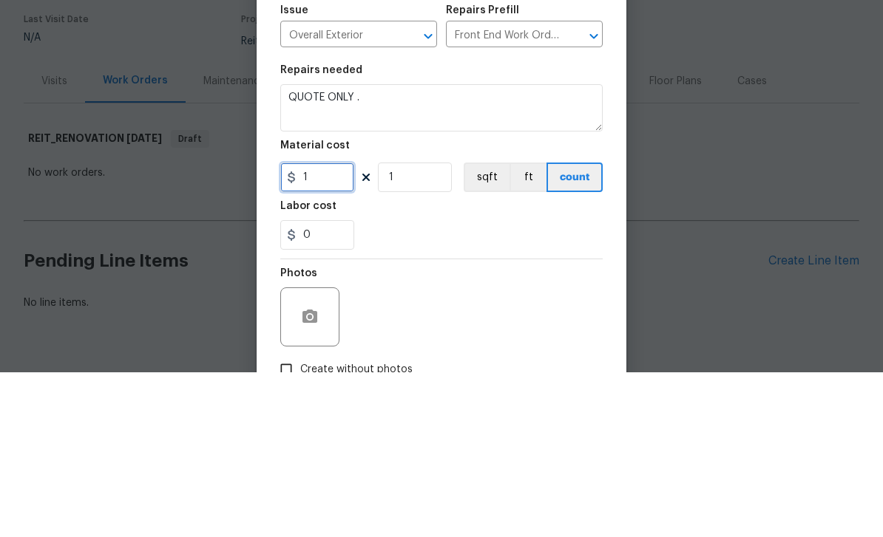
click at [335, 327] on input "1" at bounding box center [317, 342] width 74 height 30
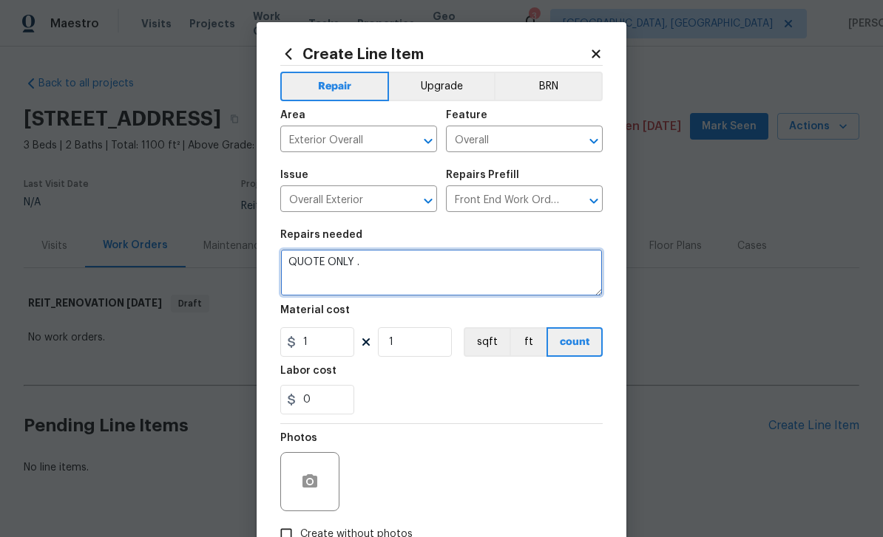
click at [310, 289] on textarea "QUOTE ONLY ." at bounding box center [441, 272] width 322 height 47
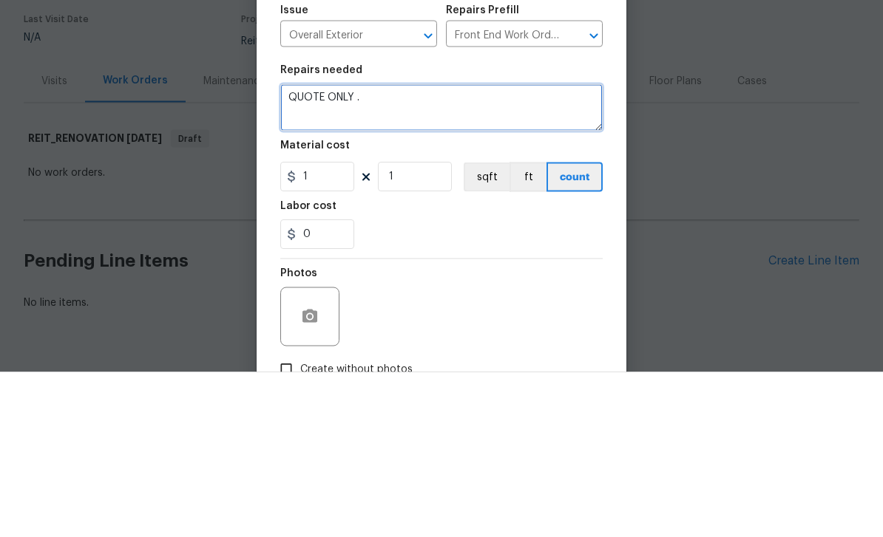
click at [399, 249] on textarea "QUOTE ONLY ." at bounding box center [441, 272] width 322 height 47
paste textarea "1. Remove the dead fallen branch still hanging from the tree located in the fro…"
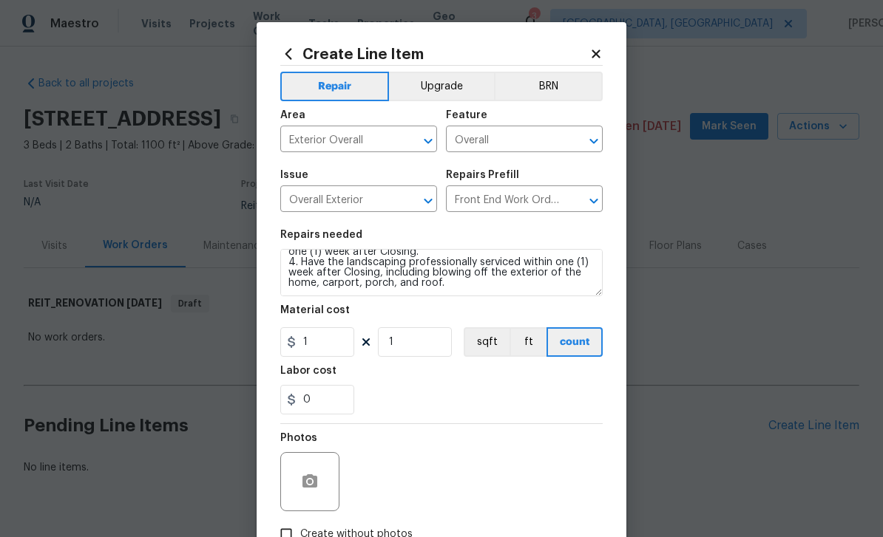
scroll to position [103, 0]
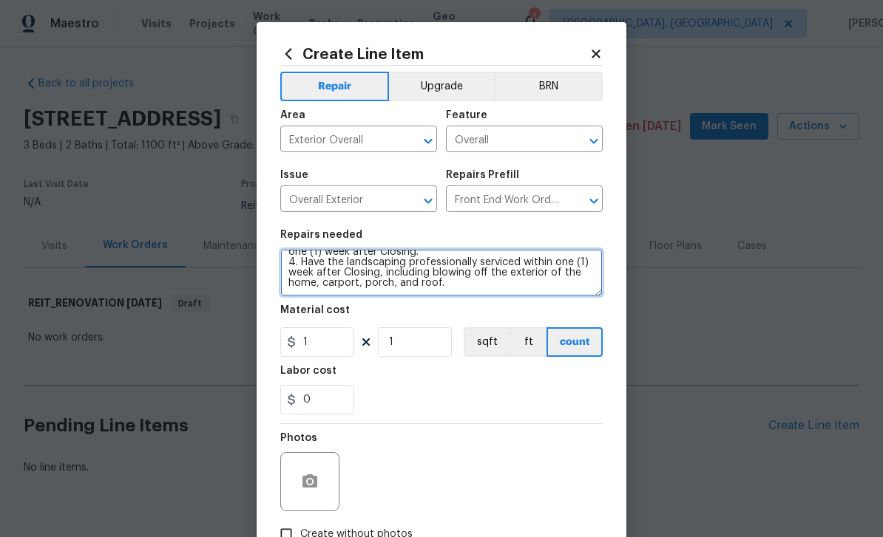
type textarea "QUOTE ONLY . 1. Remove the dead fallen branch still hanging from the tree locat…"
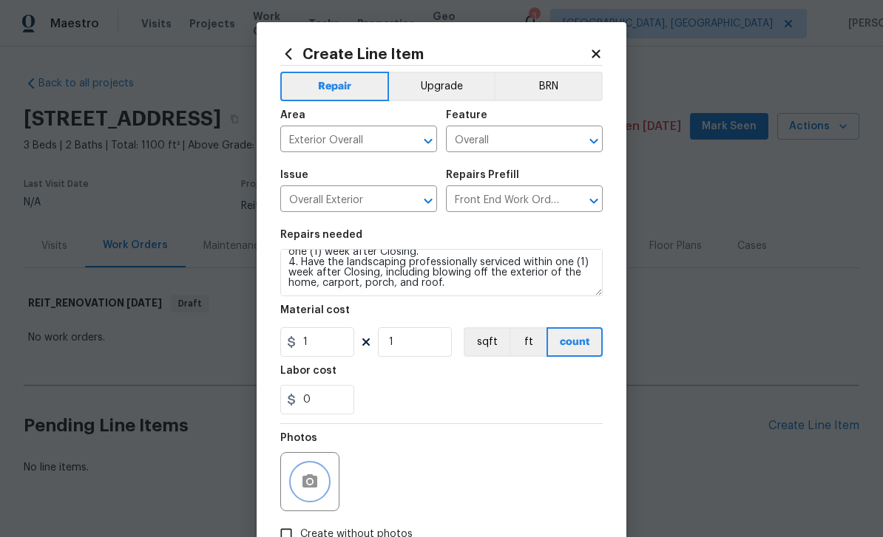
click at [320, 482] on button "button" at bounding box center [309, 481] width 35 height 35
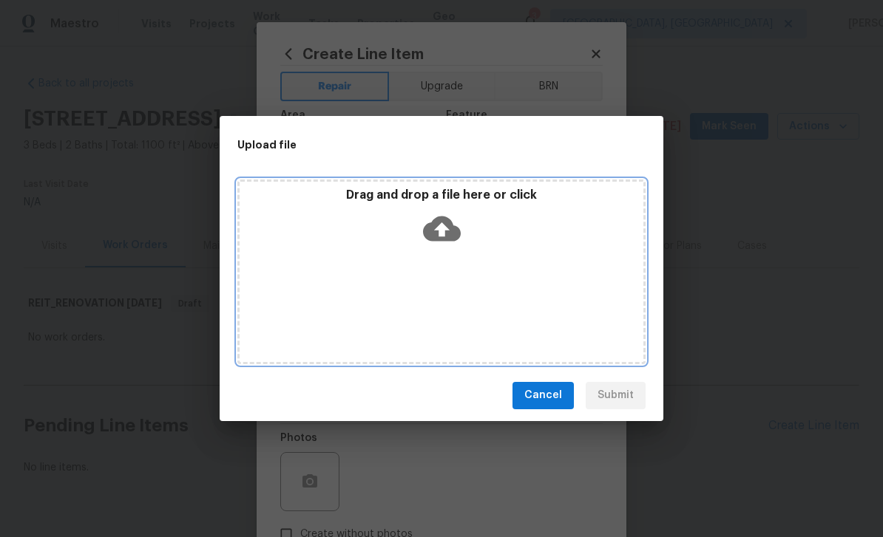
click at [450, 238] on icon at bounding box center [442, 228] width 38 height 25
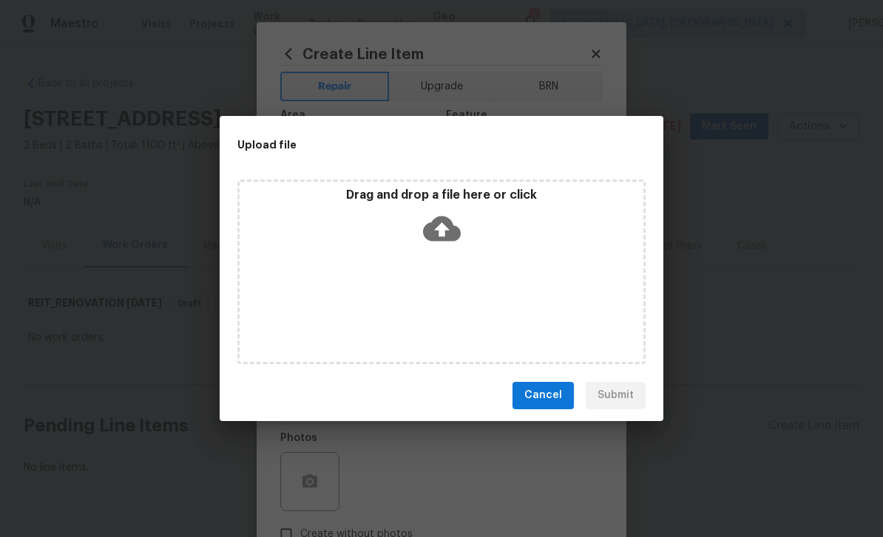
scroll to position [0, 0]
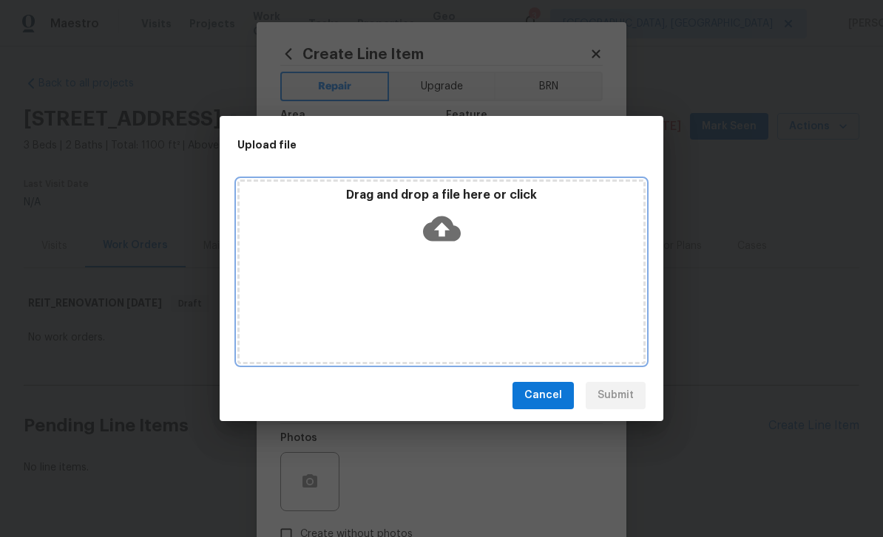
click at [463, 232] on div "Drag and drop a file here or click" at bounding box center [441, 220] width 404 height 64
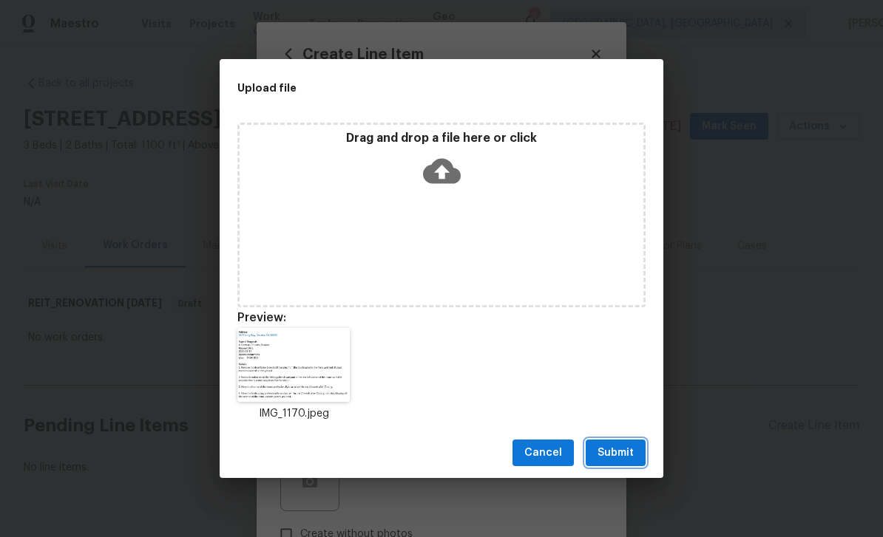
click at [628, 451] on span "Submit" at bounding box center [615, 453] width 36 height 18
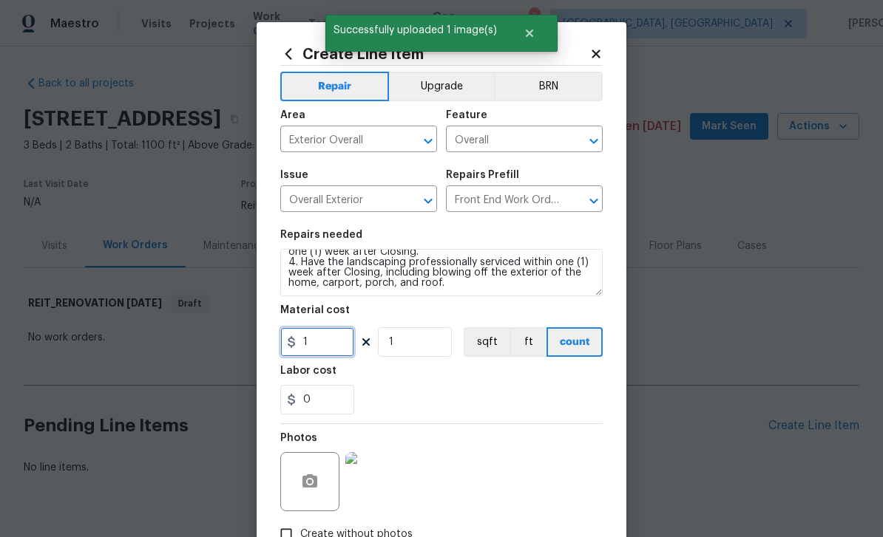
click at [344, 344] on input "1" at bounding box center [317, 342] width 74 height 30
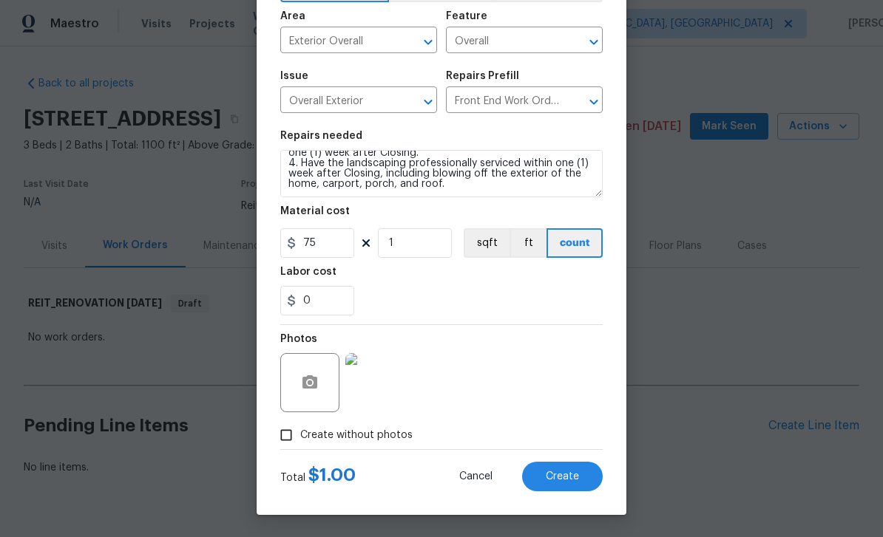
scroll to position [102, 0]
type input "75"
click at [289, 445] on input "Create without photos" at bounding box center [286, 435] width 28 height 28
click at [291, 433] on input "Create without photos" at bounding box center [286, 435] width 28 height 28
checkbox input "false"
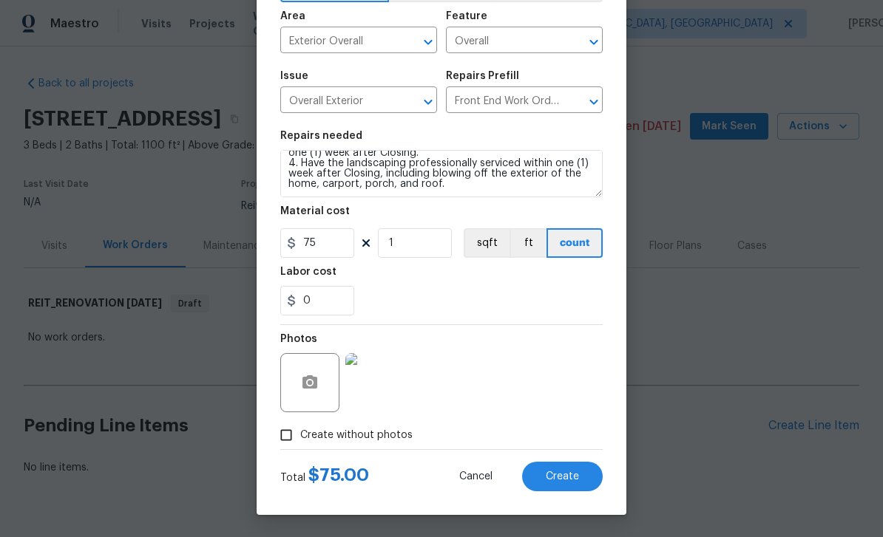
click at [577, 472] on span "Create" at bounding box center [561, 477] width 33 height 11
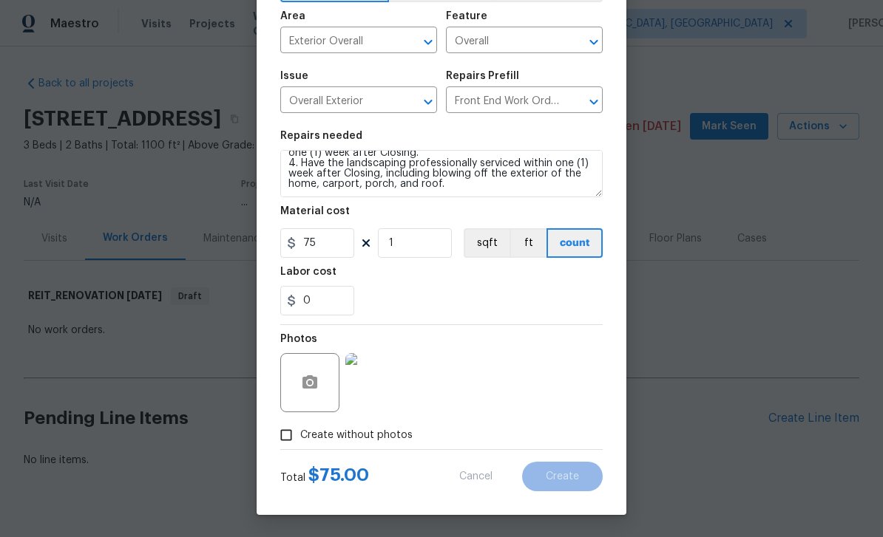
type input "0"
checkbox input "true"
type input "0"
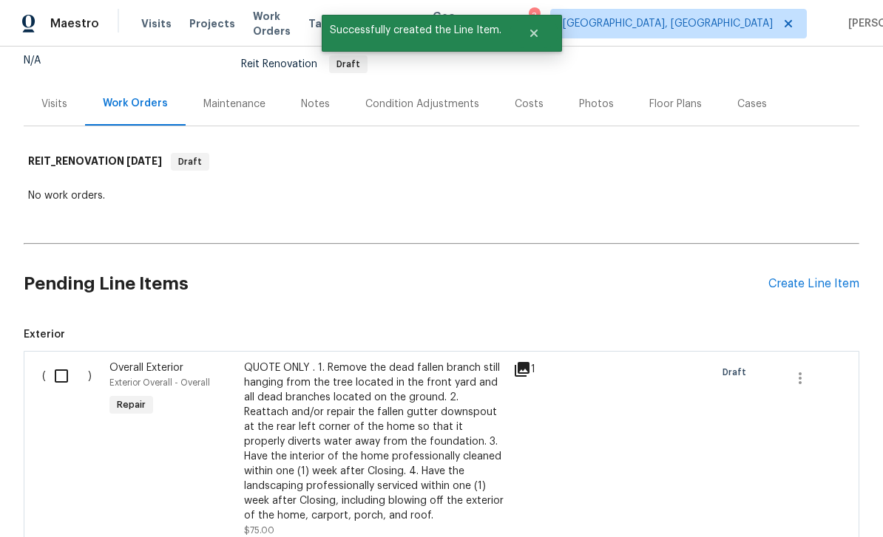
scroll to position [141, 0]
click at [800, 278] on div "Create Line Item" at bounding box center [813, 285] width 91 height 14
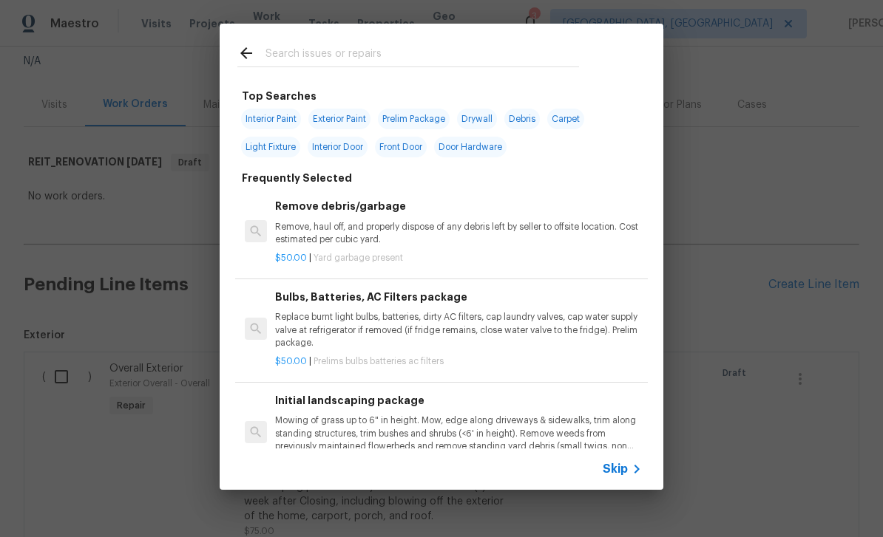
click at [560, 52] on input "text" at bounding box center [421, 55] width 313 height 22
click at [613, 468] on span "Skip" at bounding box center [614, 469] width 25 height 15
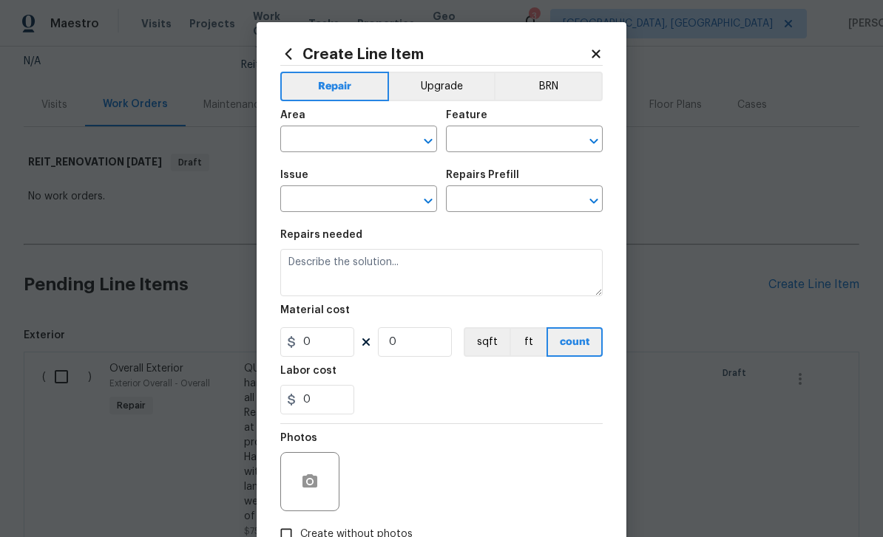
click at [378, 140] on input "text" at bounding box center [337, 140] width 115 height 23
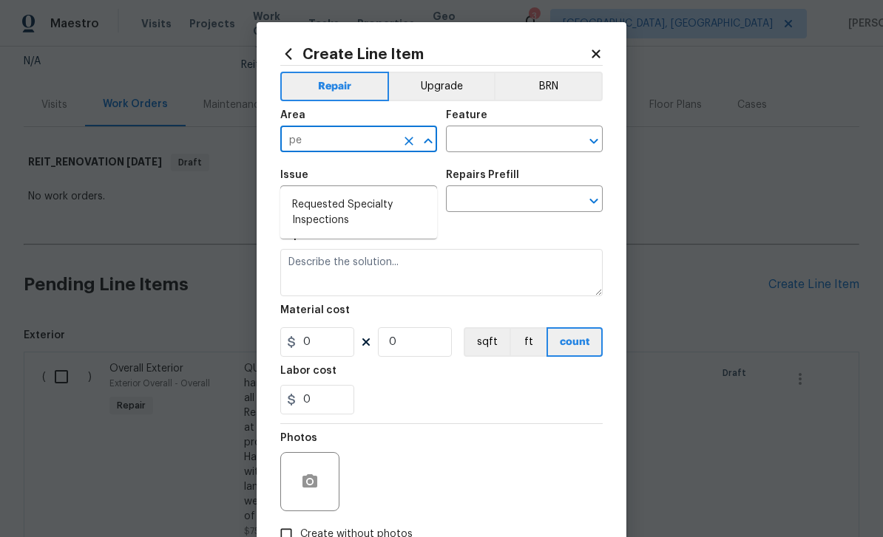
type input "p"
click at [363, 217] on li "Interior Overall" at bounding box center [358, 229] width 157 height 24
type input "Interior Overall"
click at [498, 148] on input "text" at bounding box center [503, 140] width 115 height 23
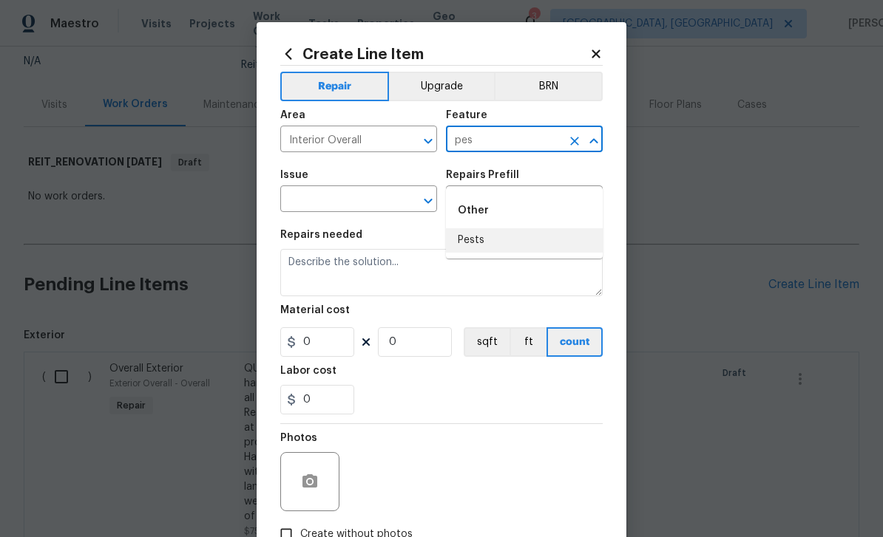
click at [497, 228] on li "Pests" at bounding box center [524, 240] width 157 height 24
type input "Pests"
click at [373, 204] on input "text" at bounding box center [337, 200] width 115 height 23
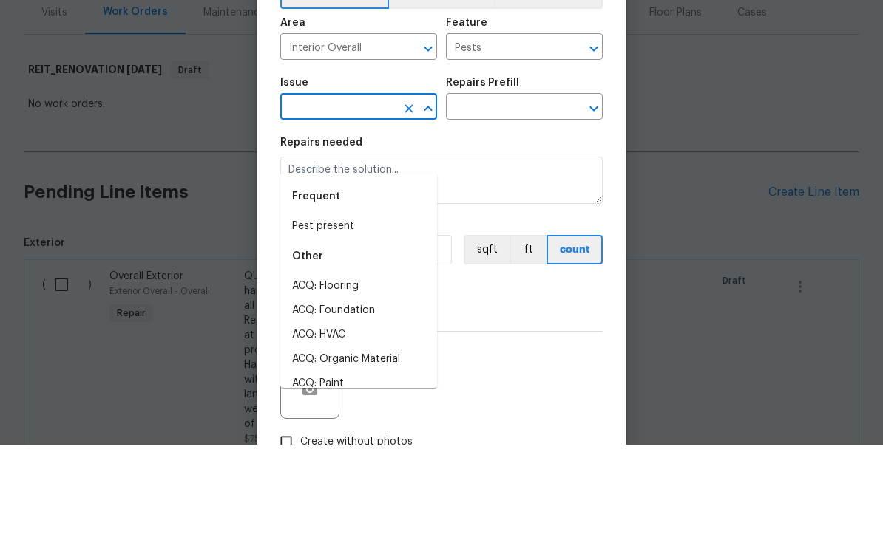
scroll to position [47, 0]
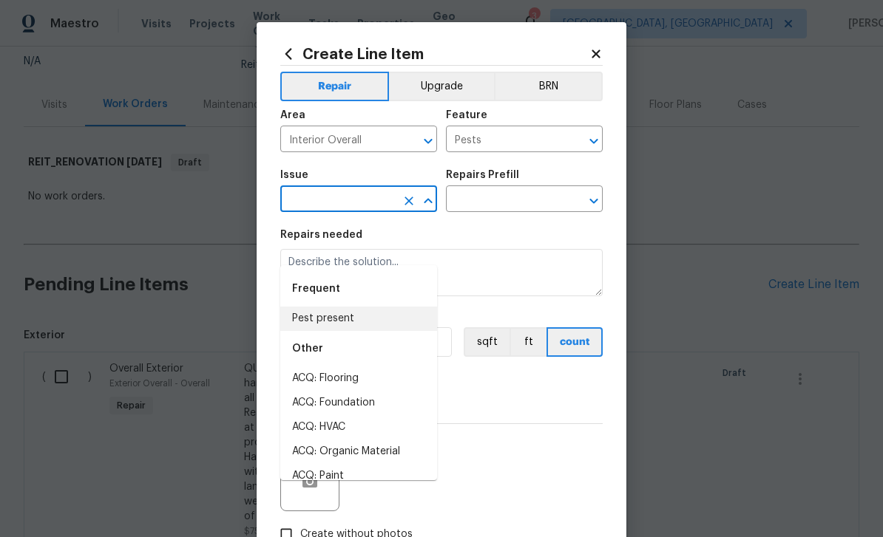
click at [364, 307] on li "Pest present" at bounding box center [358, 319] width 157 height 24
type input "Pest present"
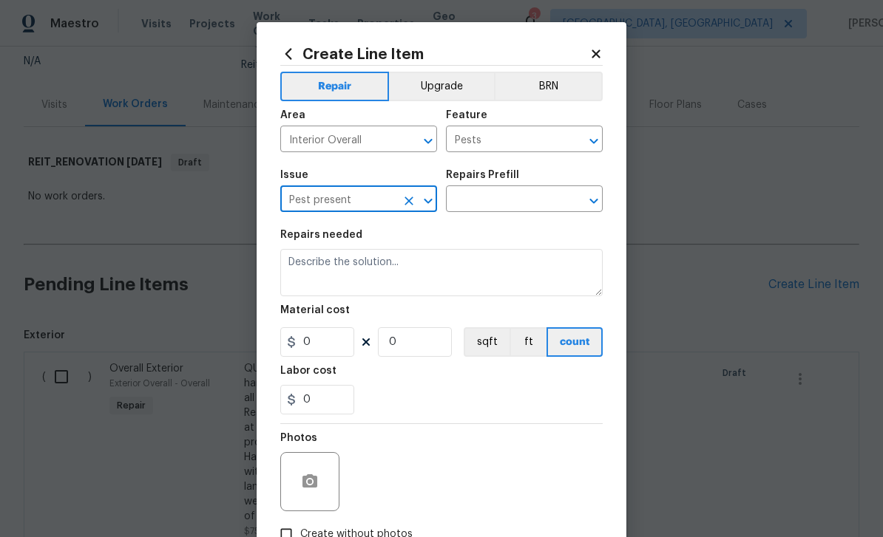
click at [544, 206] on input "text" at bounding box center [503, 200] width 115 height 23
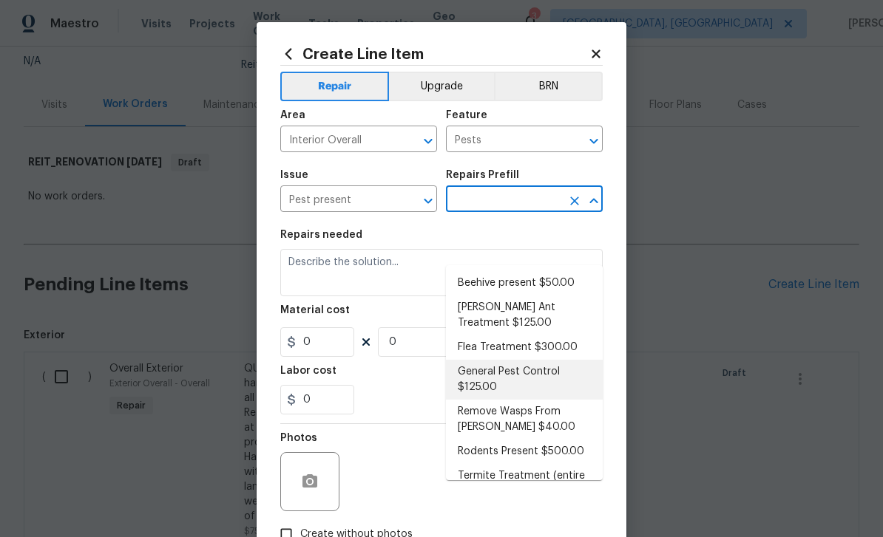
click at [533, 360] on li "General Pest Control $125.00" at bounding box center [524, 380] width 157 height 40
type input "General Pest Control $125.00"
type textarea "General pest treatment for active pest/insect infestation - non termite"
type input "1"
type input "General Pest Control $125.00"
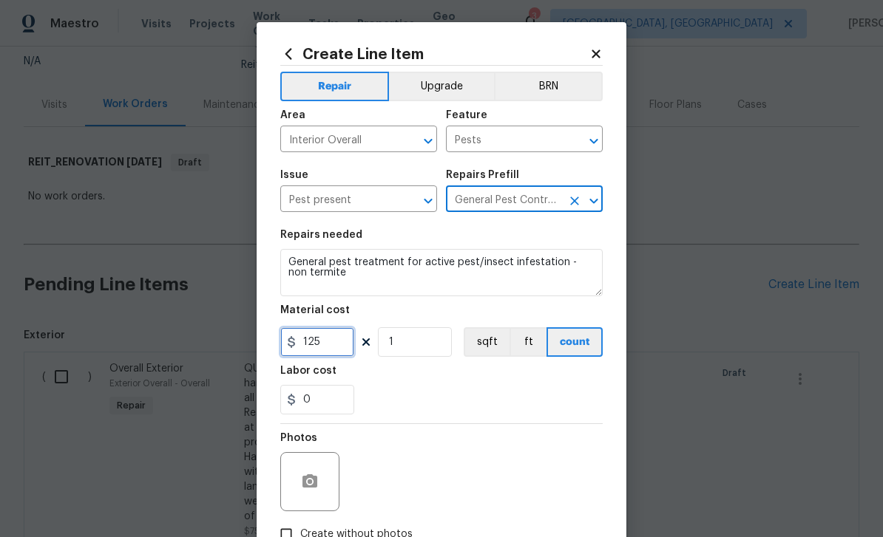
click at [330, 349] on input "125" at bounding box center [317, 342] width 74 height 30
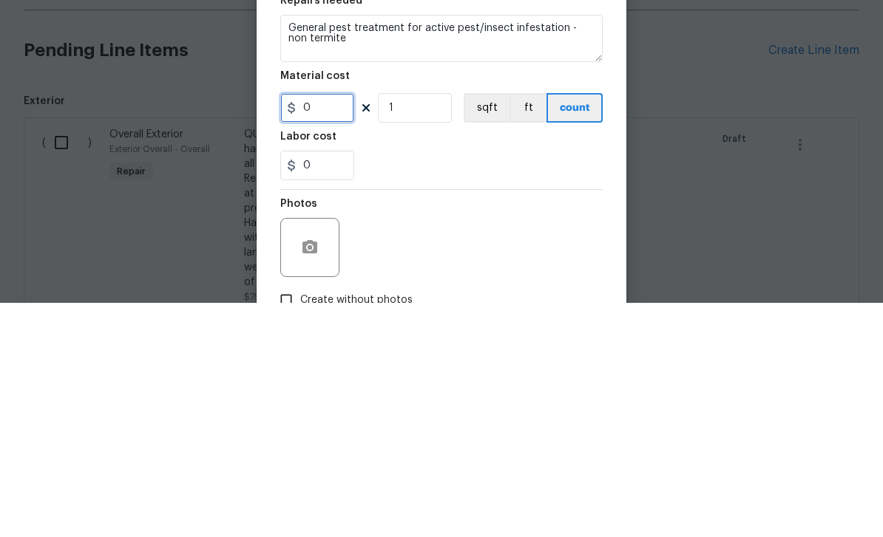
type input "0"
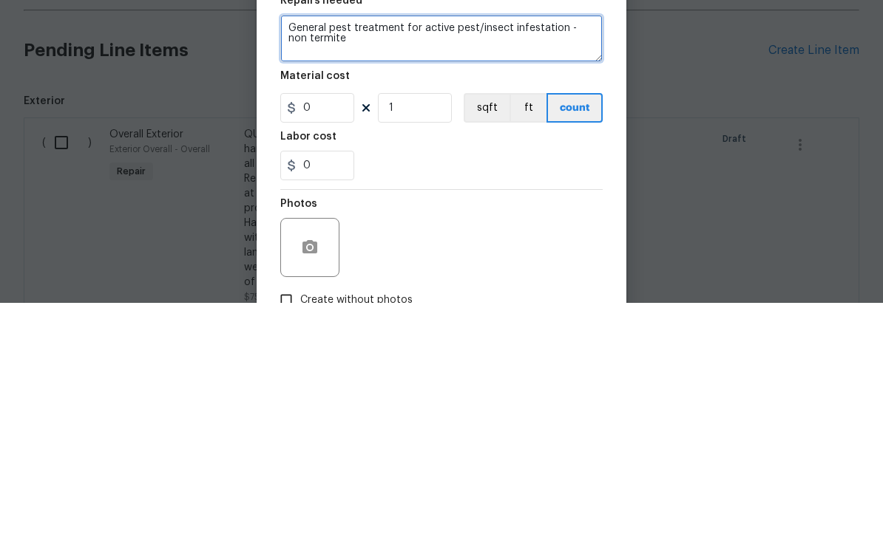
click at [373, 249] on textarea "General pest treatment for active pest/insect infestation - non termite" at bounding box center [441, 272] width 322 height 47
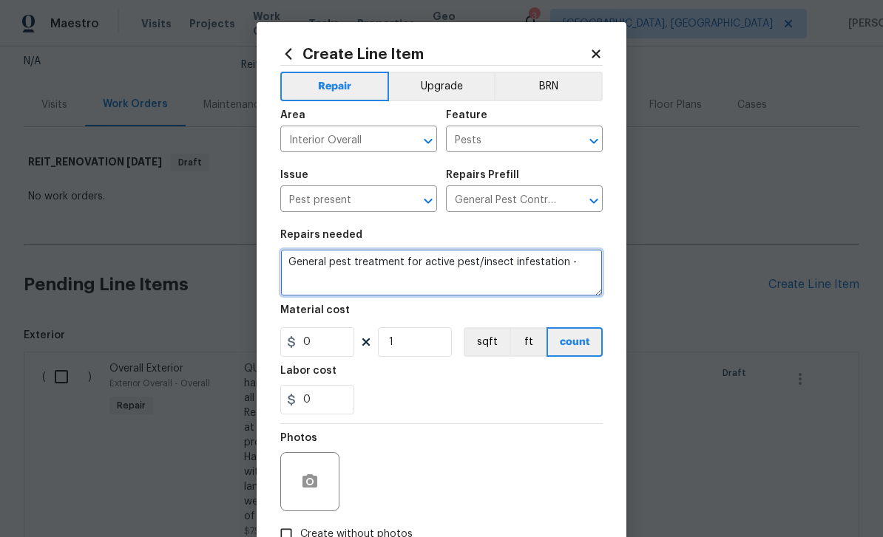
click at [291, 263] on textarea "General pest treatment for active pest/insect infestation -" at bounding box center [441, 272] width 322 height 47
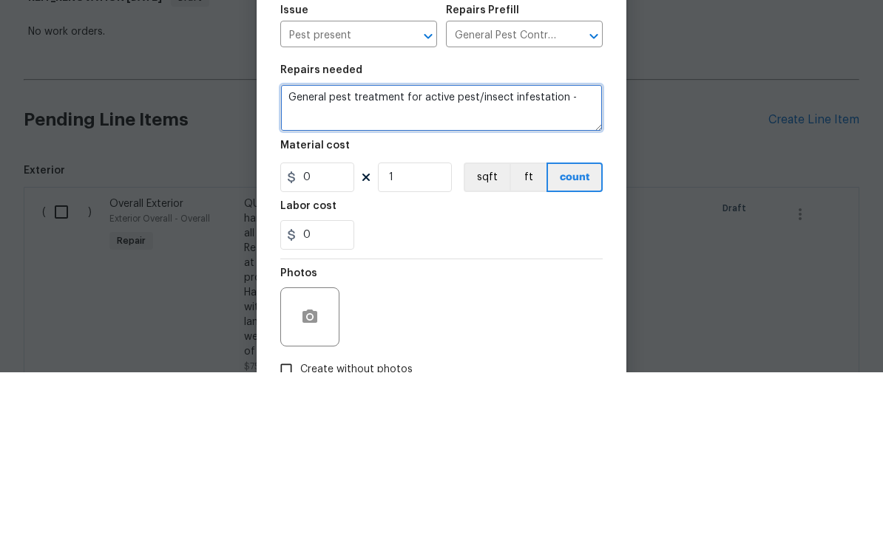
click at [513, 249] on textarea "General pest treatment for active pest/insect infestation -" at bounding box center [441, 272] width 322 height 47
click at [308, 249] on textarea "QUOTE ONLY General pest treatment for active pest/insect infestation -" at bounding box center [441, 272] width 322 height 47
paste textarea "Have a pest control contractor perform a full service of the home, including re…"
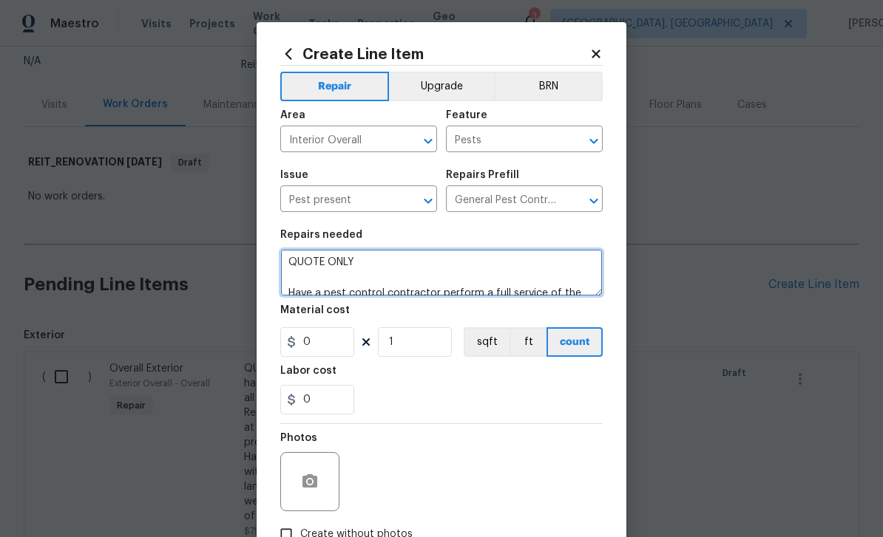
click at [296, 260] on textarea "QUOTE ONLY Have a pest control contractor perform a full service of the home, i…" at bounding box center [441, 272] width 322 height 47
type textarea "PLEASE PROVIDE QUOTE ONLY Have a pest control contractor perform a full service…"
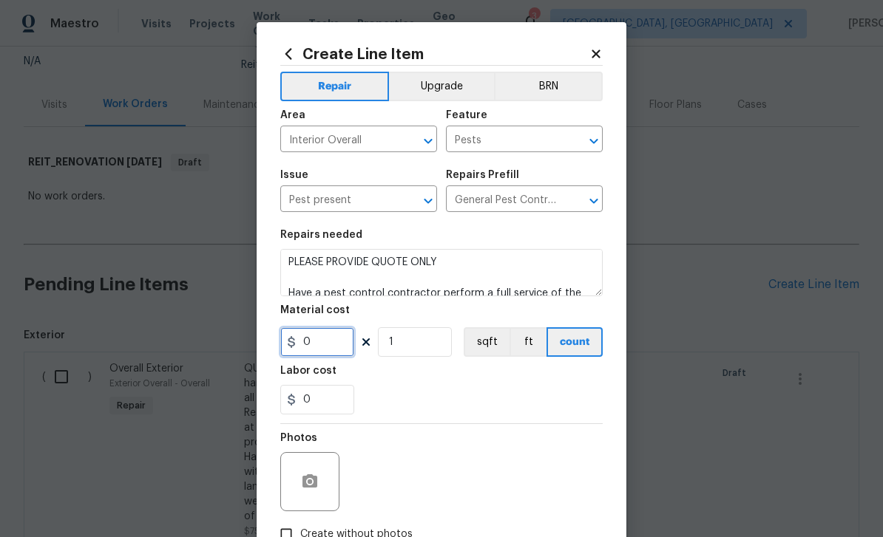
click at [336, 347] on input "0" at bounding box center [317, 342] width 74 height 30
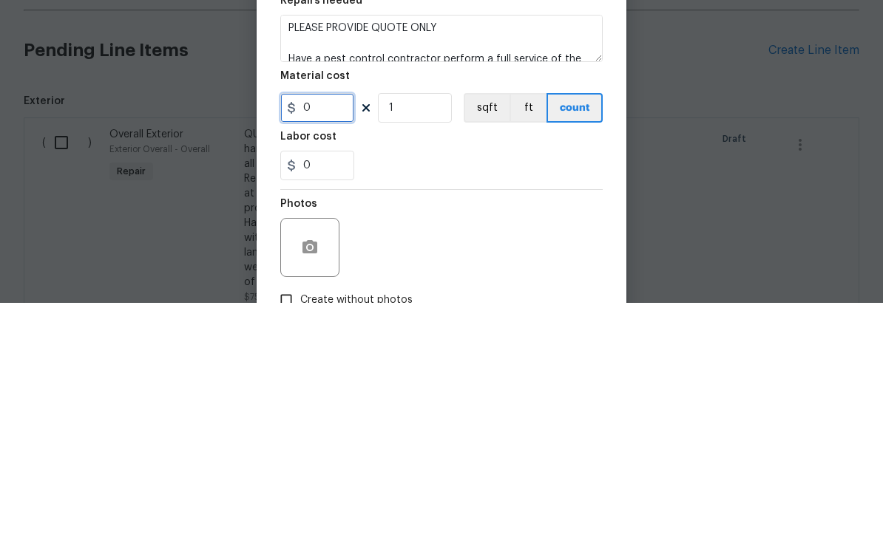
type input "1"
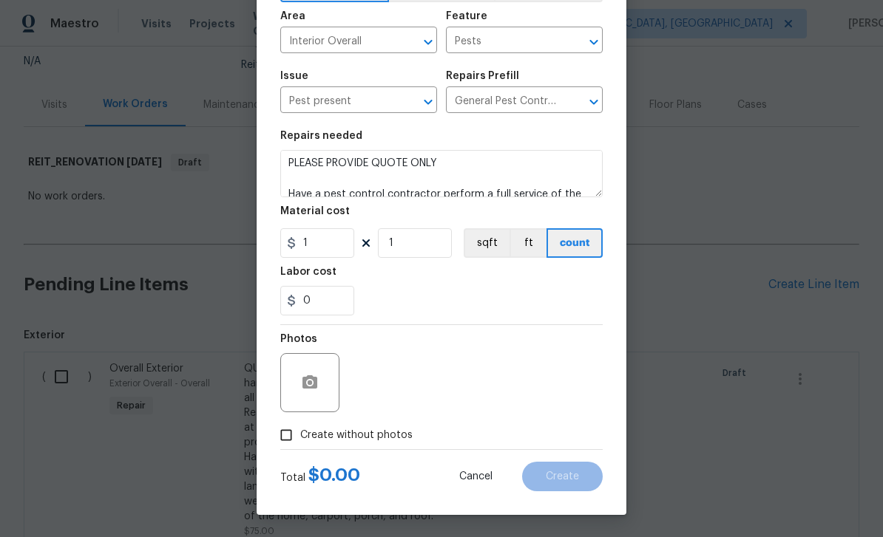
scroll to position [102, 0]
click at [291, 433] on input "Create without photos" at bounding box center [286, 435] width 28 height 28
checkbox input "true"
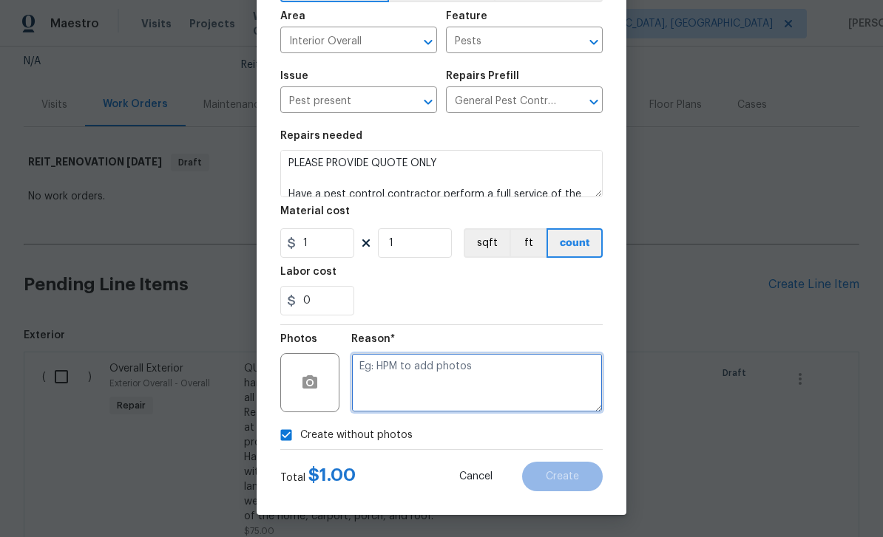
click at [438, 390] on textarea at bounding box center [476, 382] width 251 height 59
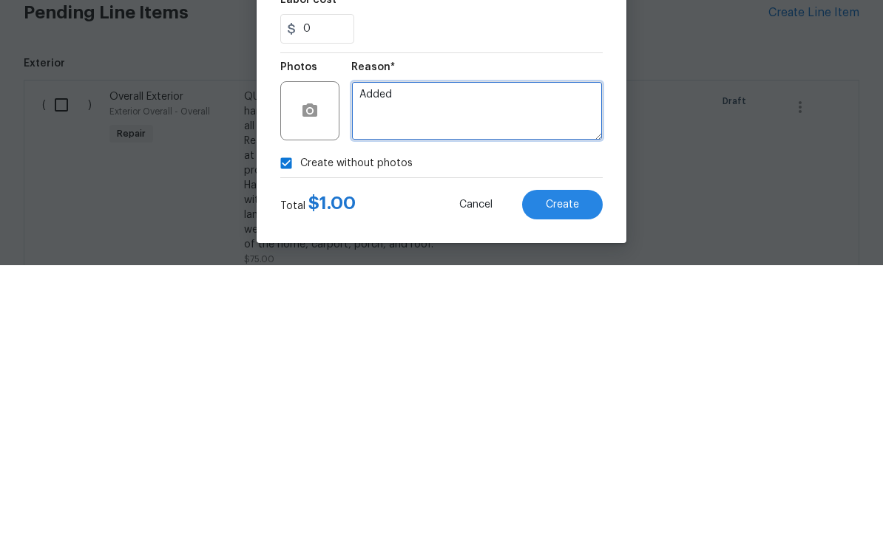
type textarea "Added"
click at [602, 462] on button "Create" at bounding box center [562, 477] width 81 height 30
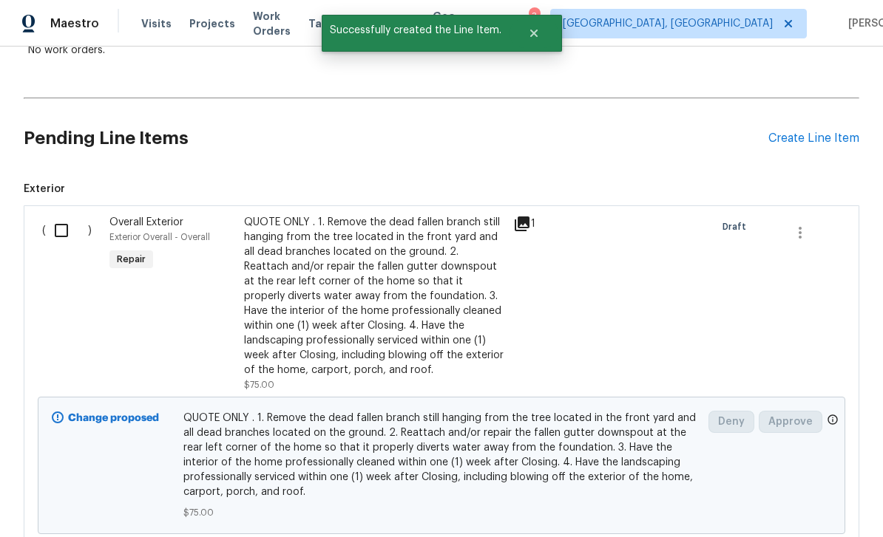
scroll to position [228, 0]
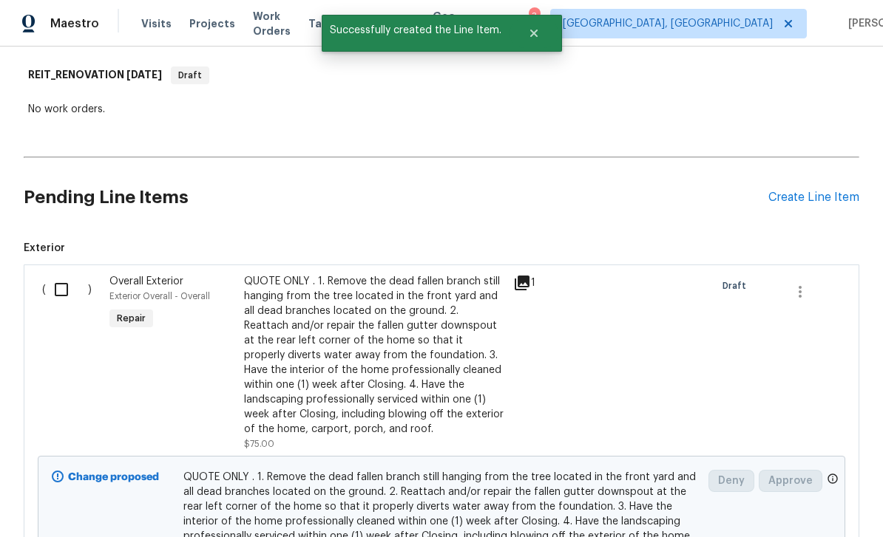
click at [64, 274] on input "checkbox" at bounding box center [67, 289] width 42 height 31
checkbox input "true"
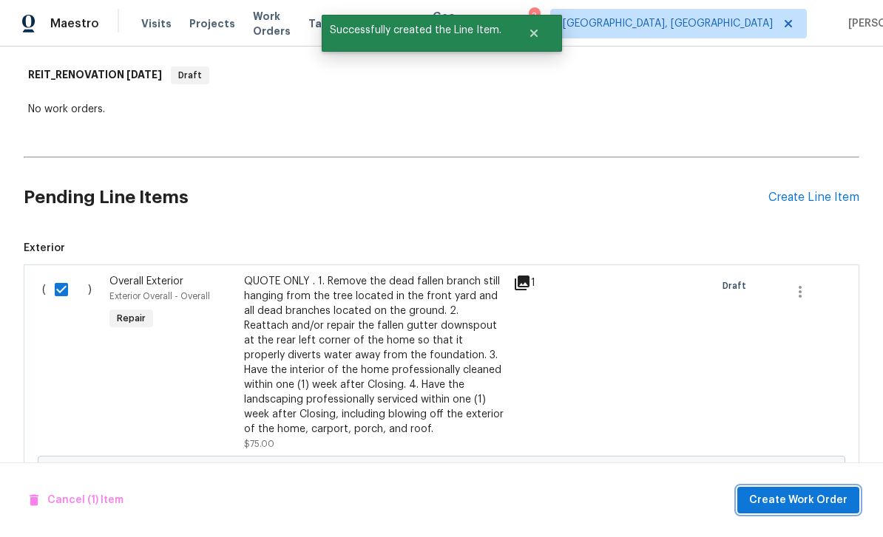
click at [821, 501] on span "Create Work Order" at bounding box center [798, 501] width 98 height 18
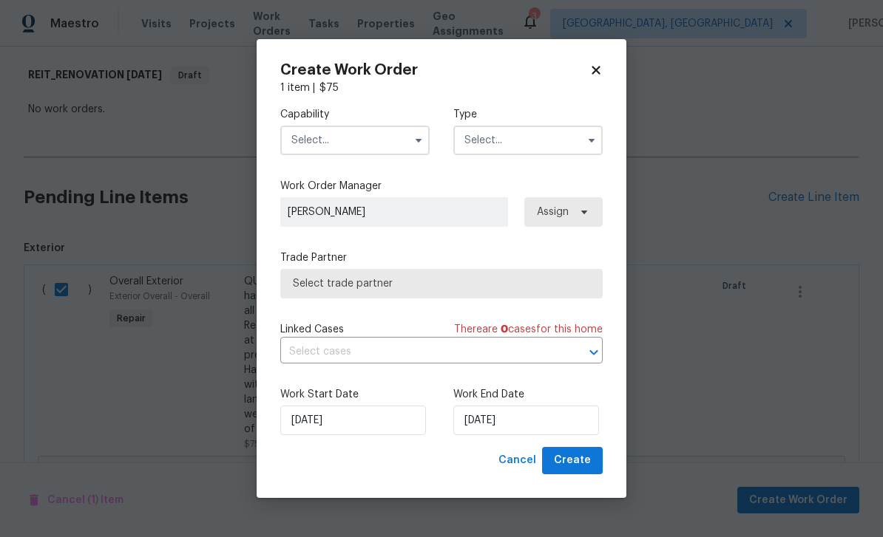
click at [360, 135] on input "text" at bounding box center [354, 141] width 149 height 30
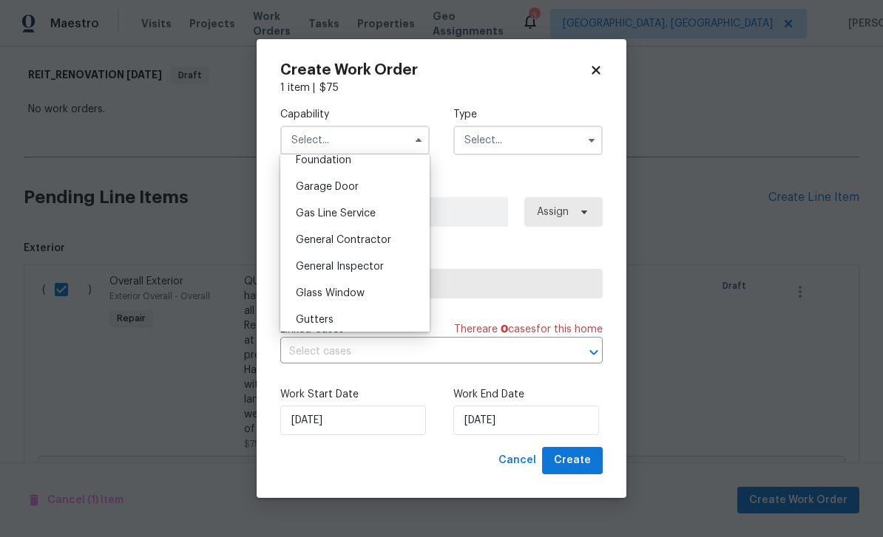
scroll to position [652, 0]
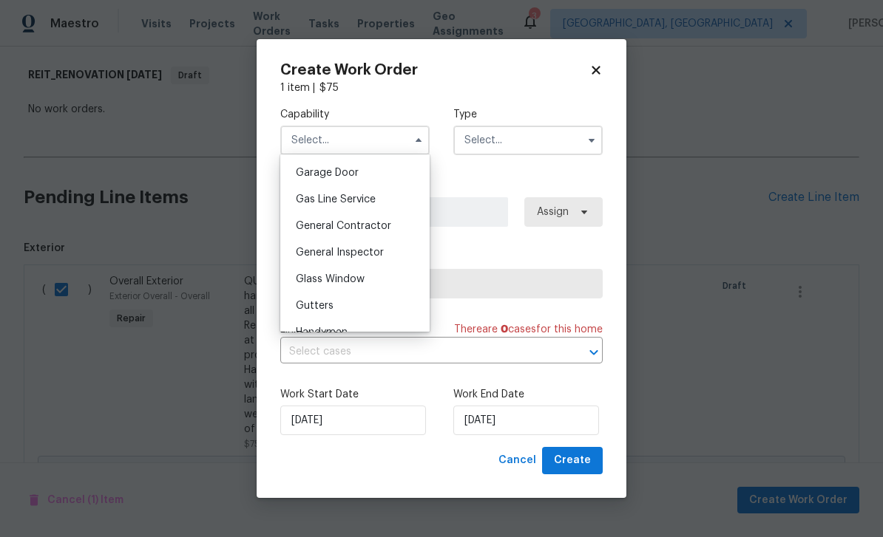
click at [395, 228] on div "General Contractor" at bounding box center [355, 226] width 142 height 27
type input "General Contractor"
click at [506, 138] on input "text" at bounding box center [527, 141] width 149 height 30
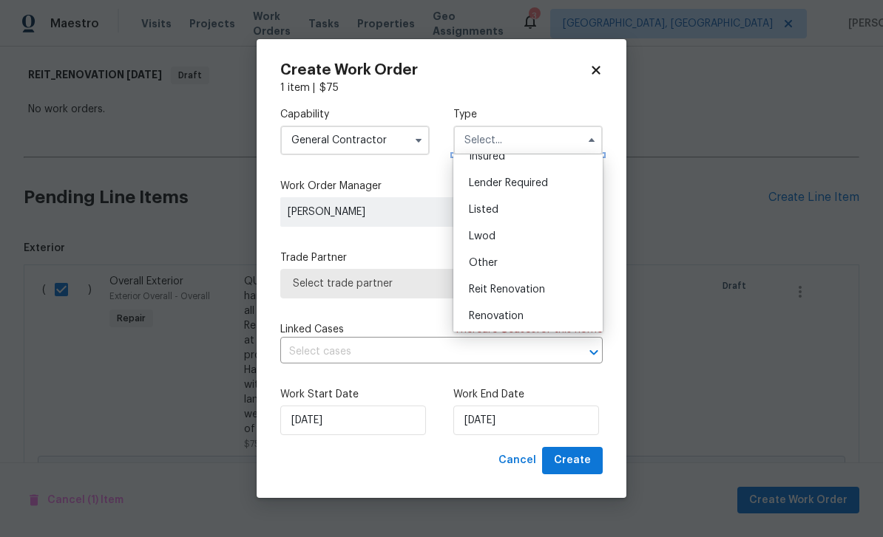
scroll to position [99, 0]
click at [543, 289] on span "Reit Renovation" at bounding box center [507, 285] width 76 height 10
type input "Reit Renovation"
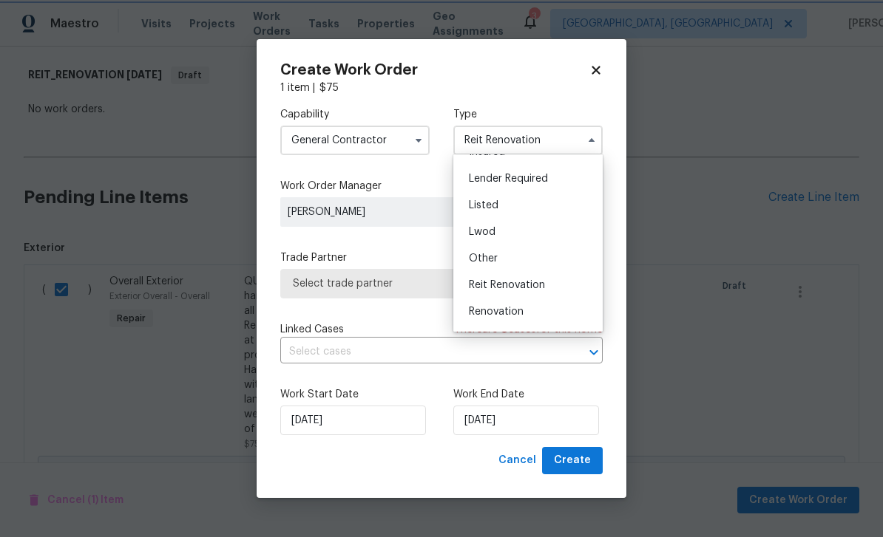
scroll to position [0, 0]
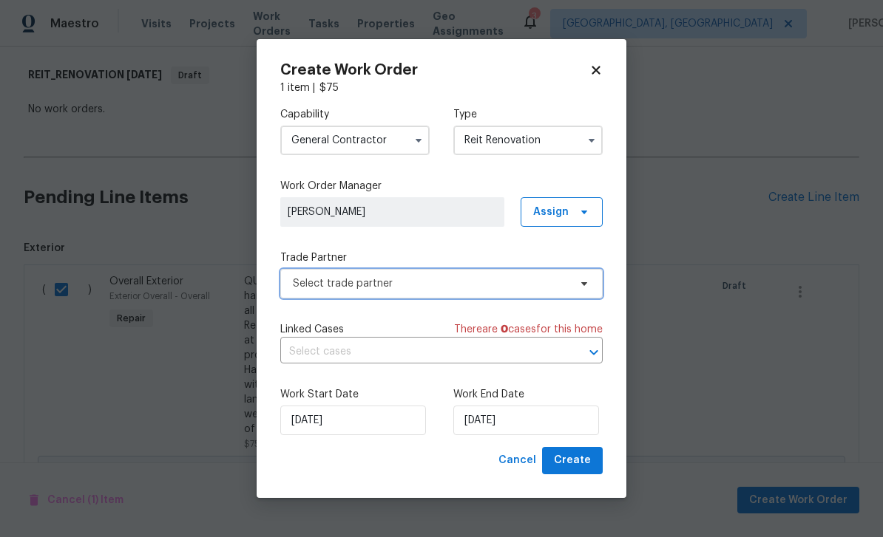
click at [530, 288] on span "Select trade partner" at bounding box center [431, 283] width 276 height 15
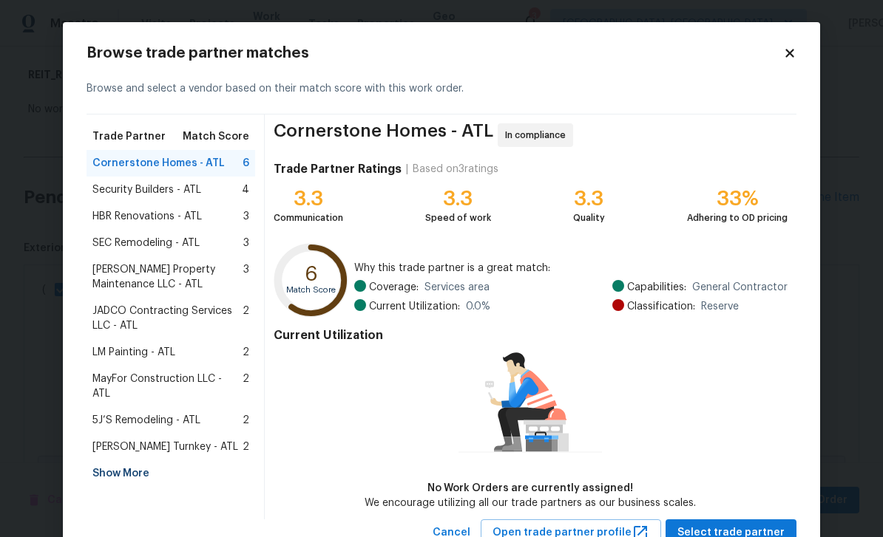
click at [122, 351] on span "LM Painting - ATL" at bounding box center [133, 352] width 83 height 15
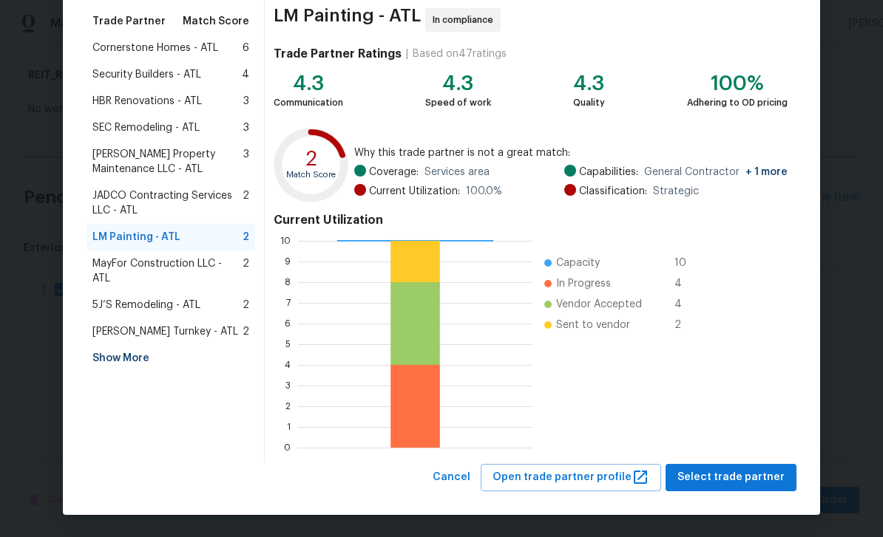
scroll to position [115, 0]
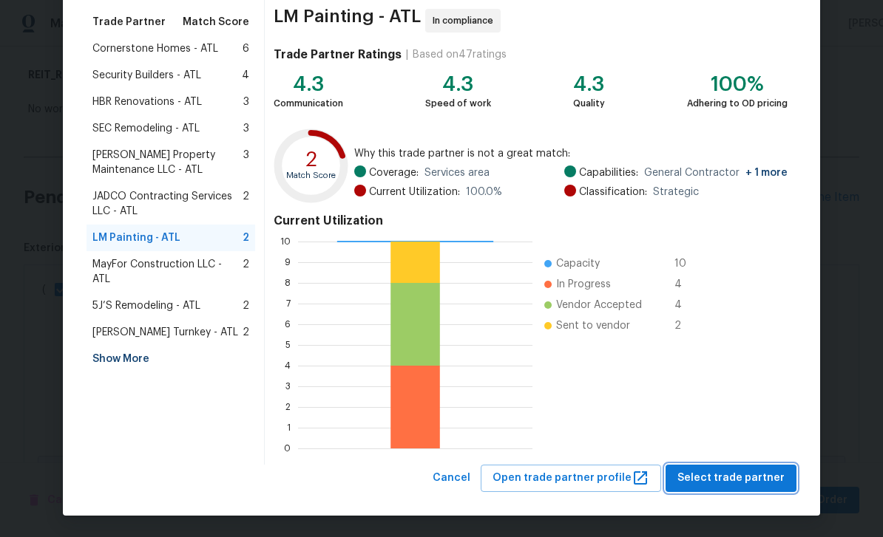
click at [778, 475] on span "Select trade partner" at bounding box center [730, 478] width 107 height 18
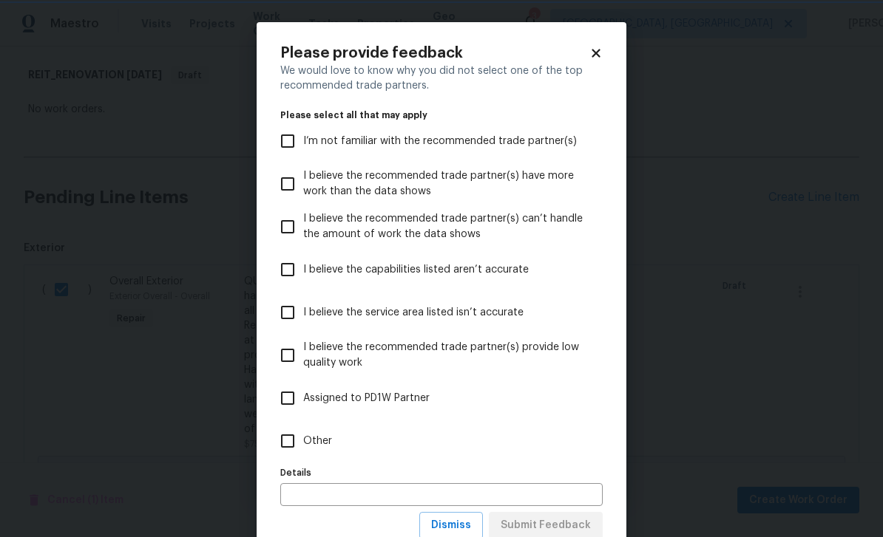
scroll to position [0, 0]
click at [539, 150] on label "I’m not familiar with the recommended trade partner(s)" at bounding box center [431, 141] width 319 height 43
click at [303, 150] on input "I’m not familiar with the recommended trade partner(s)" at bounding box center [287, 141] width 31 height 31
checkbox input "true"
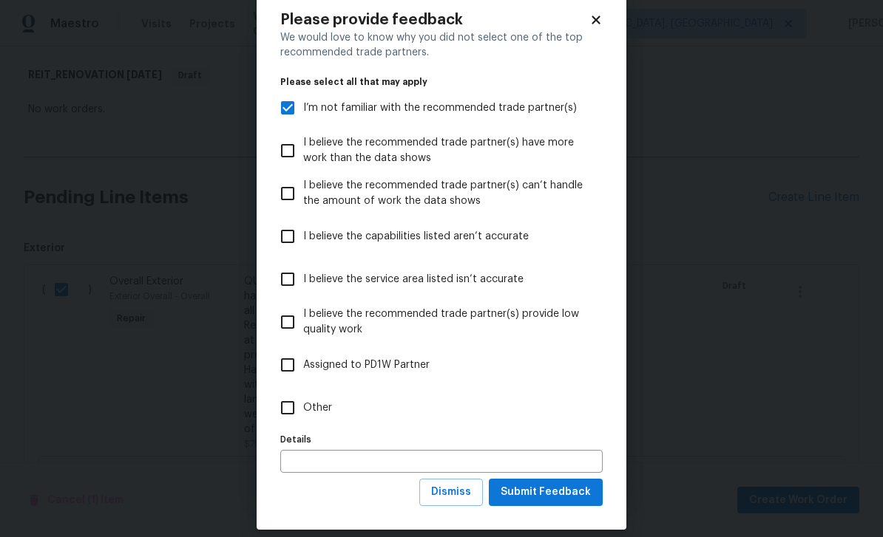
scroll to position [37, 0]
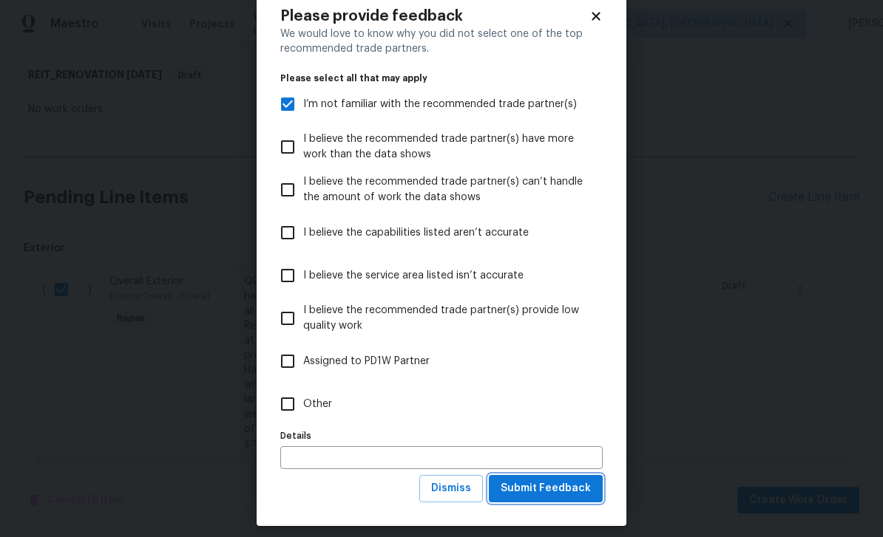
click at [591, 487] on button "Submit Feedback" at bounding box center [546, 488] width 114 height 27
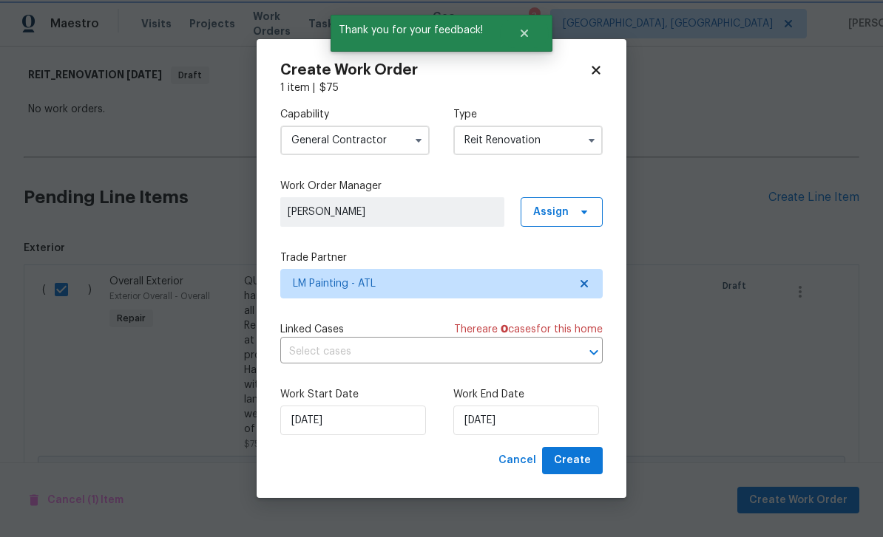
scroll to position [0, 0]
click at [575, 420] on input "[DATE]" at bounding box center [526, 421] width 146 height 30
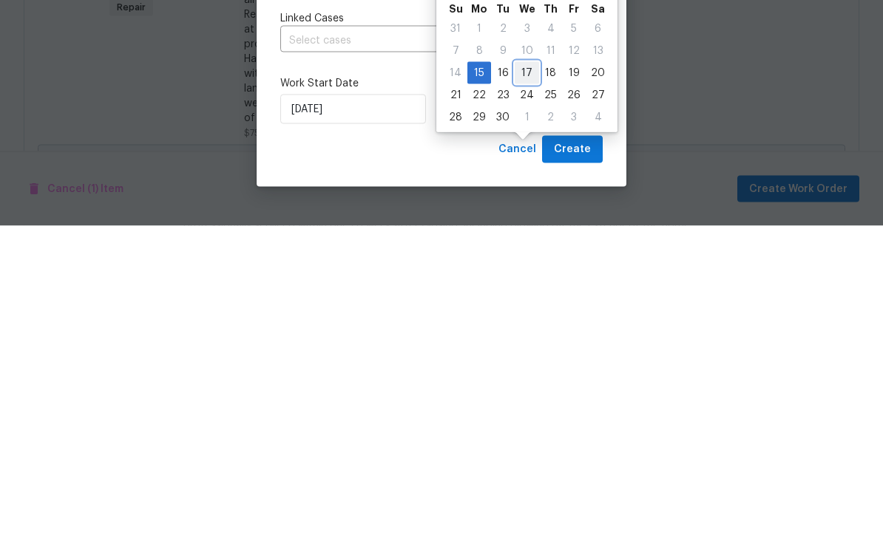
click at [528, 374] on div "17" at bounding box center [526, 384] width 24 height 21
type input "[DATE]"
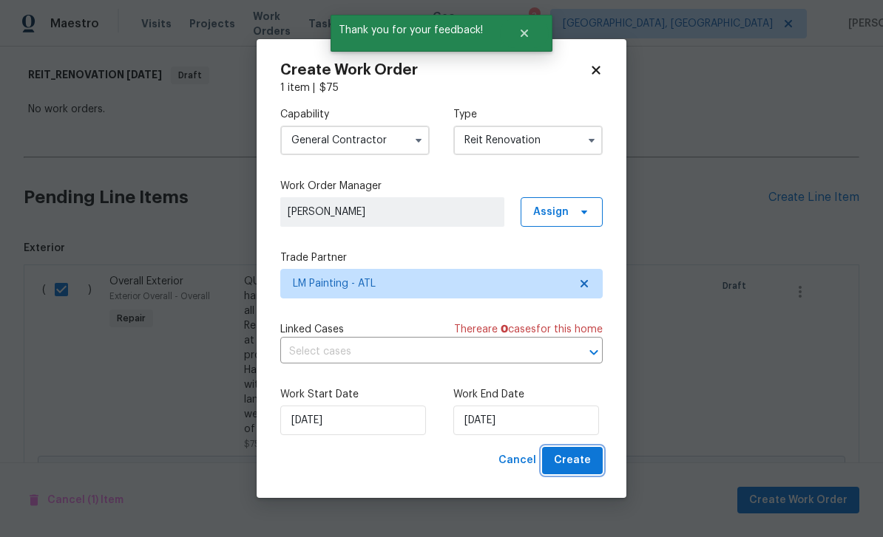
click at [589, 460] on span "Create" at bounding box center [572, 461] width 37 height 18
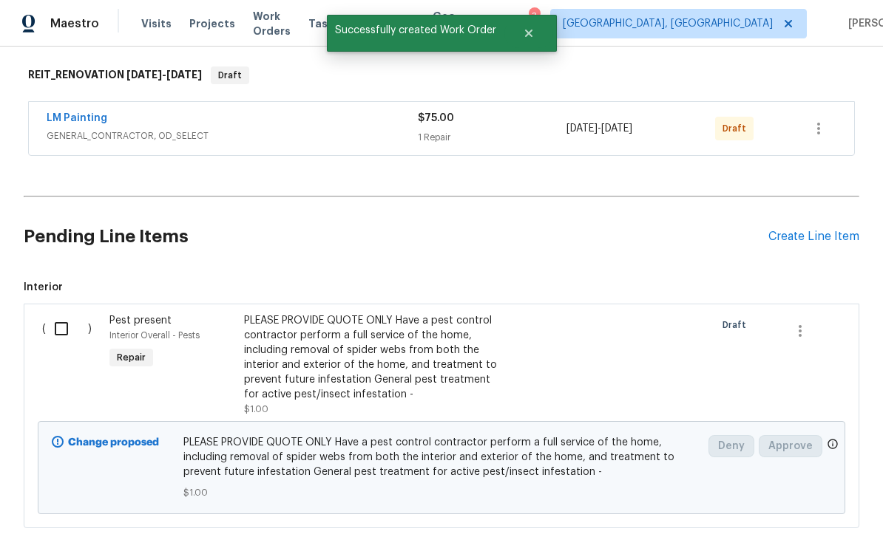
click at [67, 313] on input "checkbox" at bounding box center [67, 328] width 42 height 31
checkbox input "true"
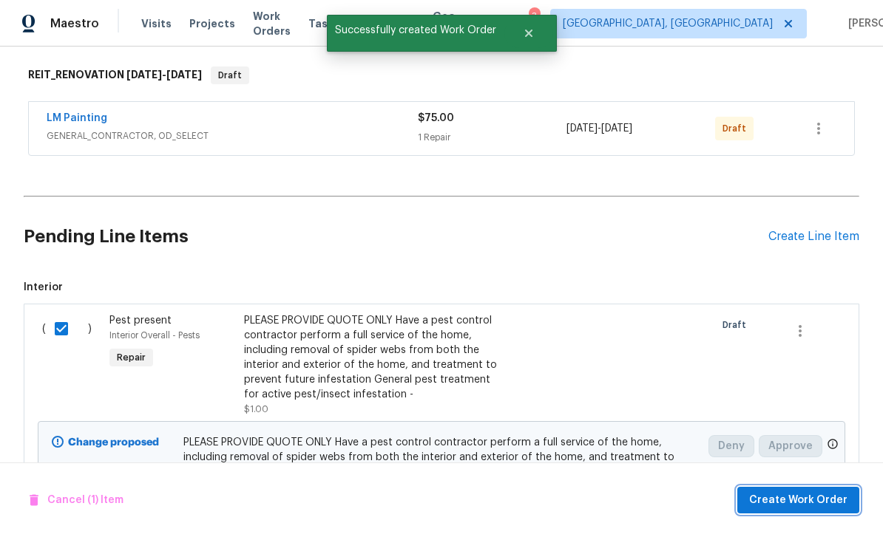
click at [842, 496] on span "Create Work Order" at bounding box center [798, 501] width 98 height 18
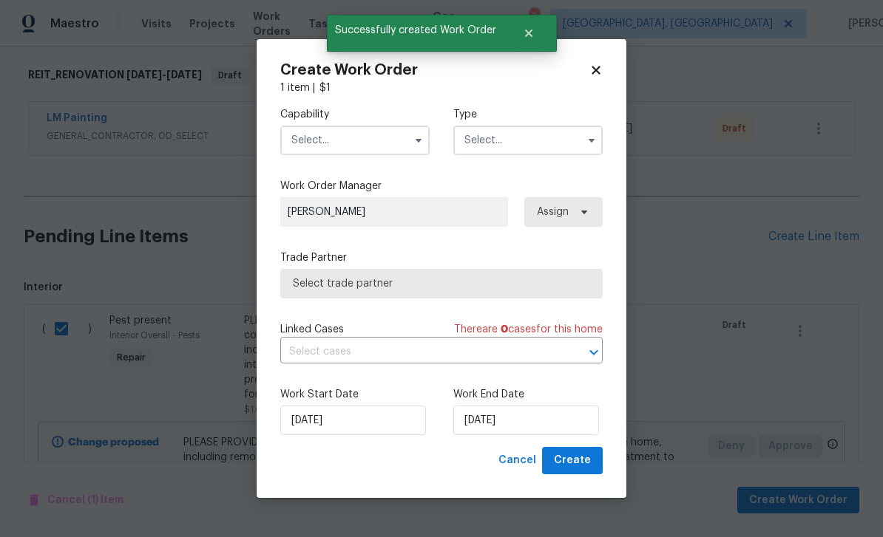
click at [383, 143] on input "text" at bounding box center [354, 141] width 149 height 30
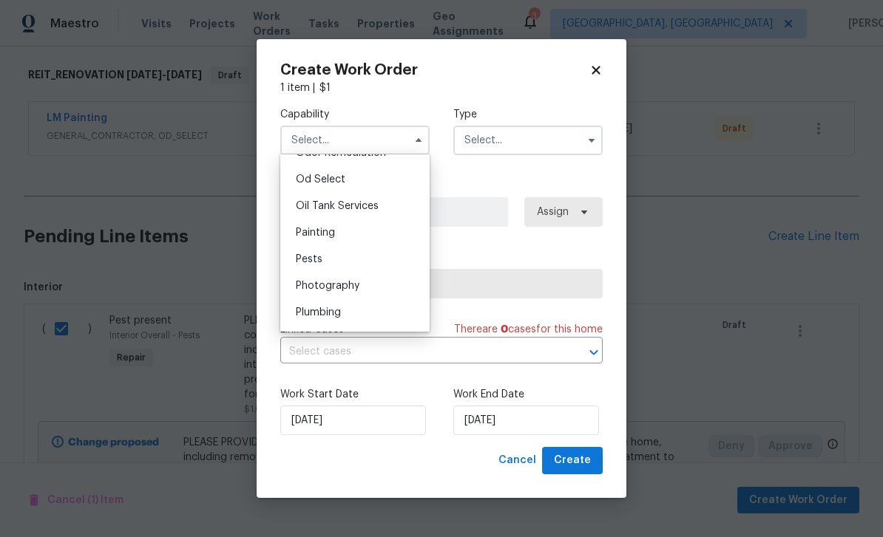
scroll to position [1183, 0]
click at [354, 262] on div "Pests" at bounding box center [355, 257] width 142 height 27
type input "Pests"
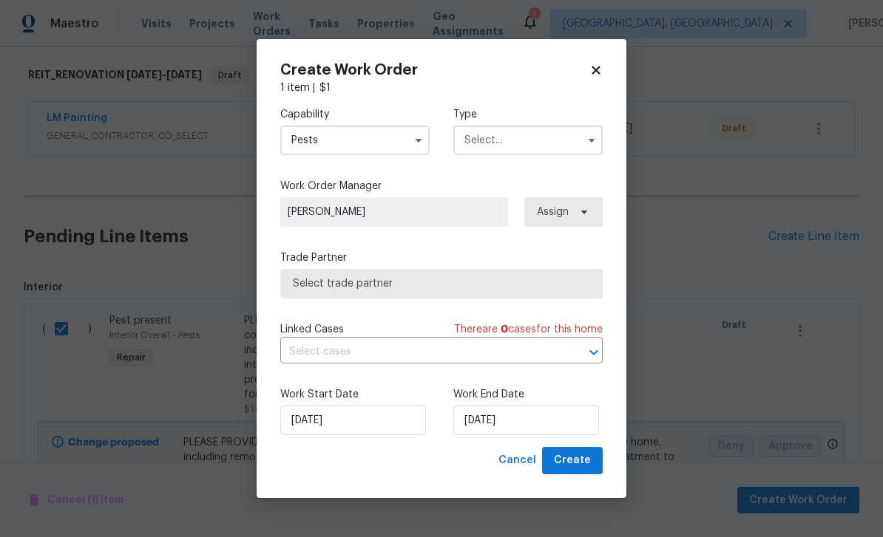
click at [506, 141] on input "text" at bounding box center [527, 141] width 149 height 30
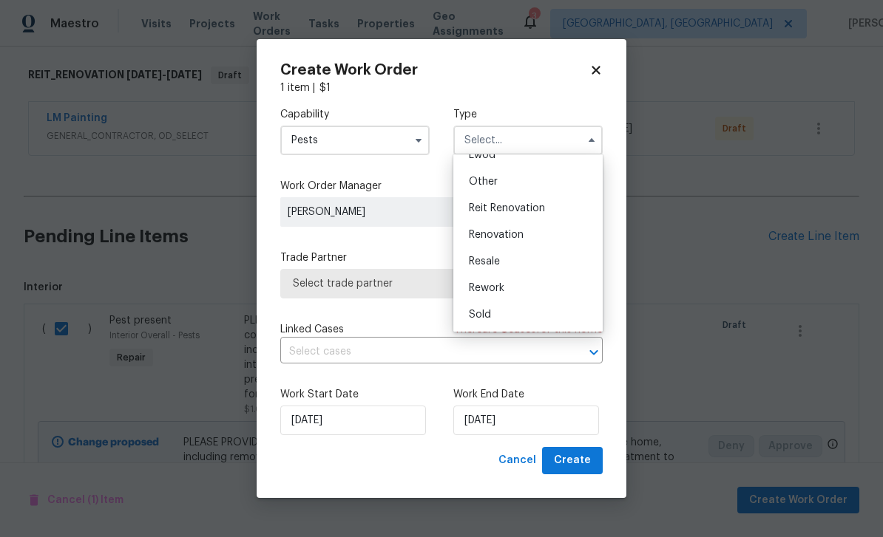
scroll to position [176, 0]
click at [557, 211] on div "Reit Renovation" at bounding box center [528, 208] width 142 height 27
type input "Reit Renovation"
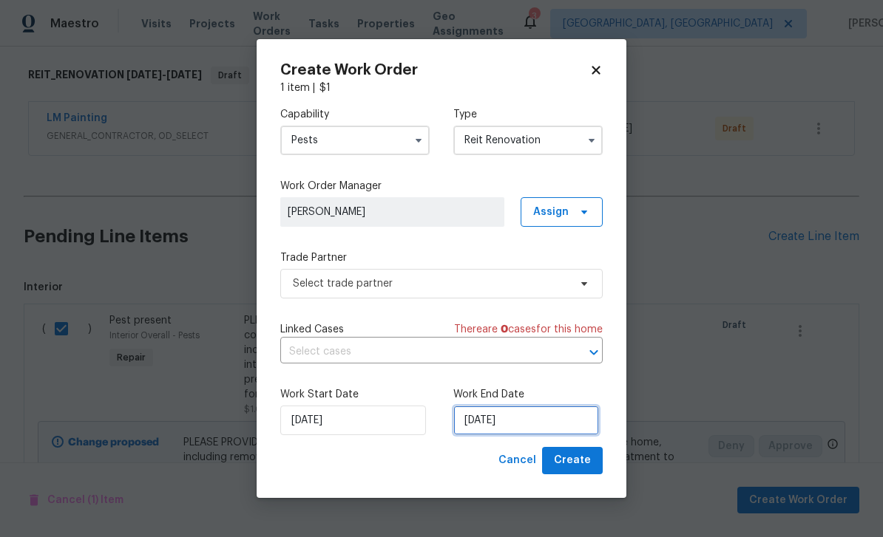
click at [519, 424] on input "[DATE]" at bounding box center [526, 421] width 146 height 30
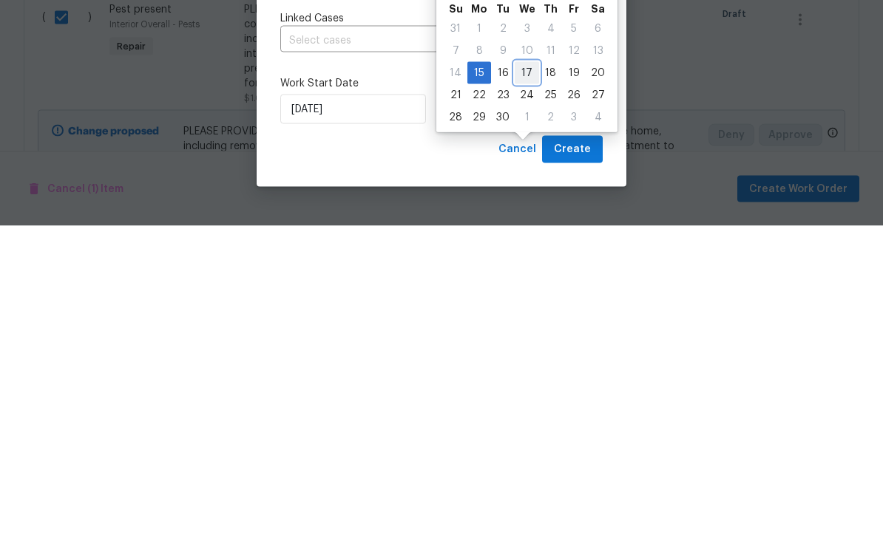
click at [528, 374] on div "17" at bounding box center [526, 384] width 24 height 21
type input "[DATE]"
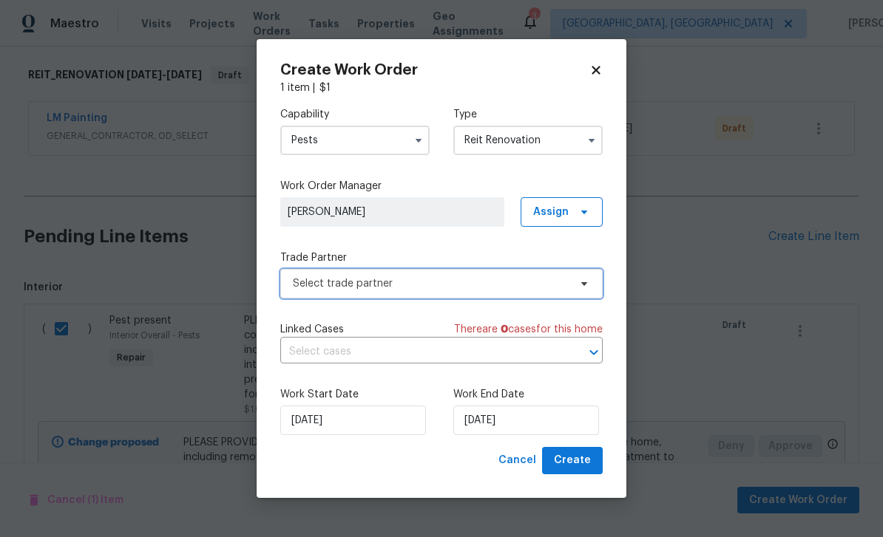
click at [488, 285] on span "Select trade partner" at bounding box center [431, 283] width 276 height 15
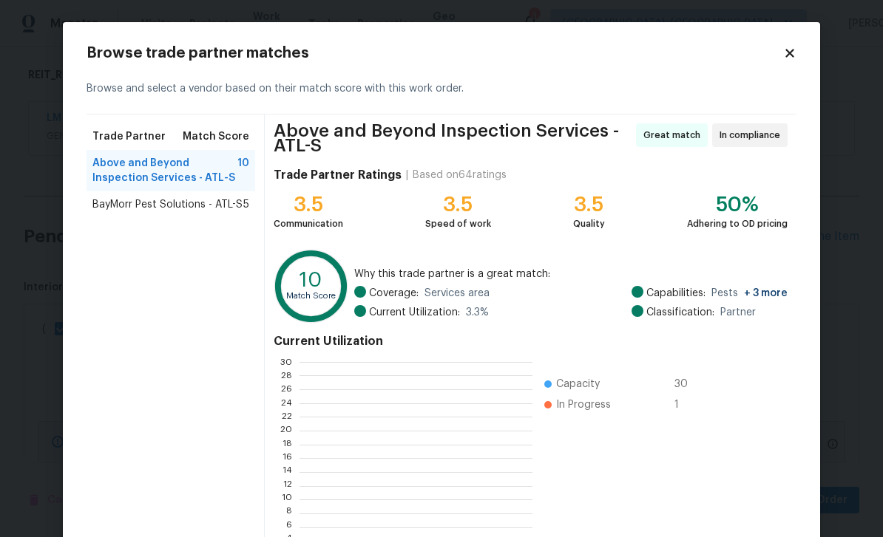
scroll to position [207, 232]
click at [129, 208] on span "BayMorr Pest Solutions - ATL-S" at bounding box center [167, 204] width 150 height 15
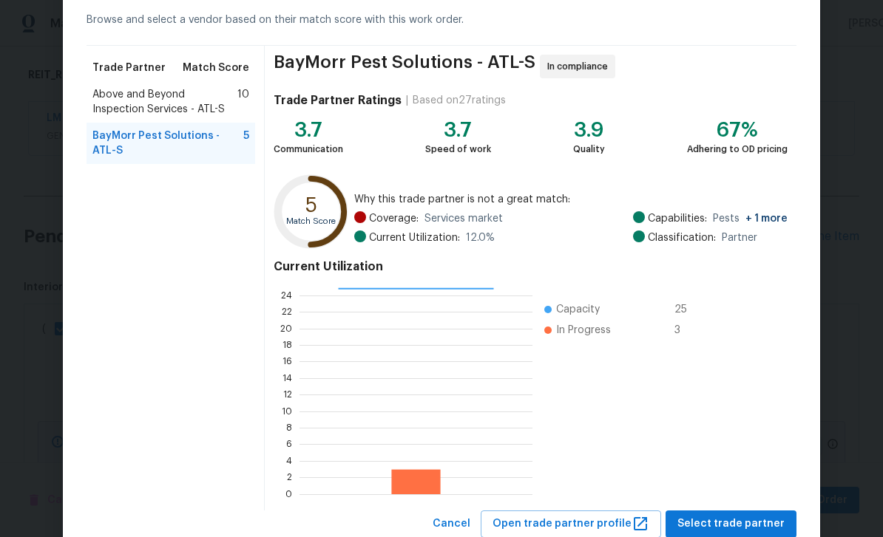
scroll to position [72, 0]
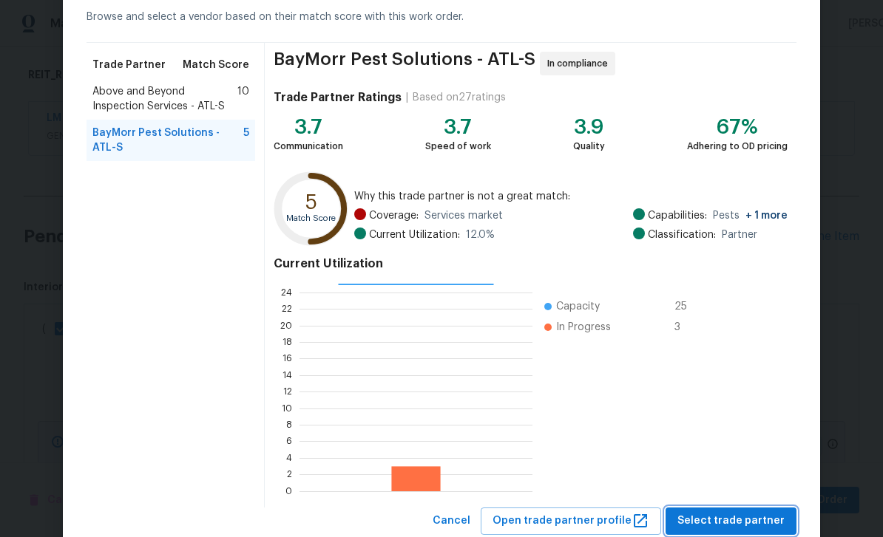
click at [770, 513] on span "Select trade partner" at bounding box center [730, 521] width 107 height 18
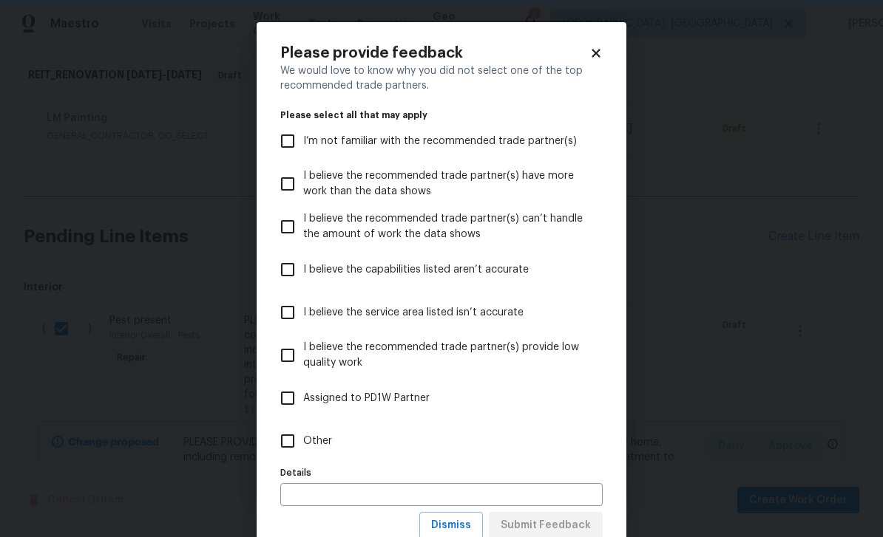
scroll to position [0, 0]
click at [547, 140] on span "I’m not familiar with the recommended trade partner(s)" at bounding box center [439, 142] width 273 height 16
click at [303, 140] on input "I’m not familiar with the recommended trade partner(s)" at bounding box center [287, 141] width 31 height 31
checkbox input "true"
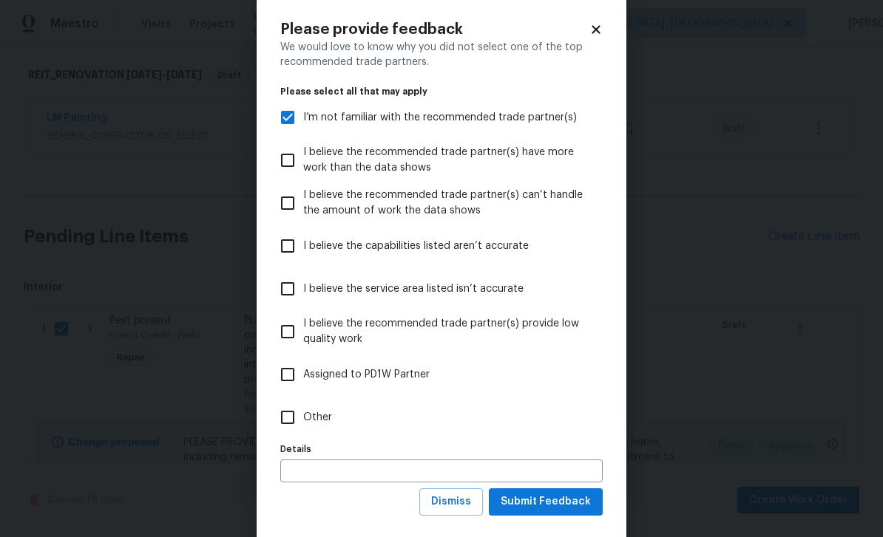
scroll to position [23, 0]
click at [582, 503] on span "Submit Feedback" at bounding box center [545, 503] width 90 height 18
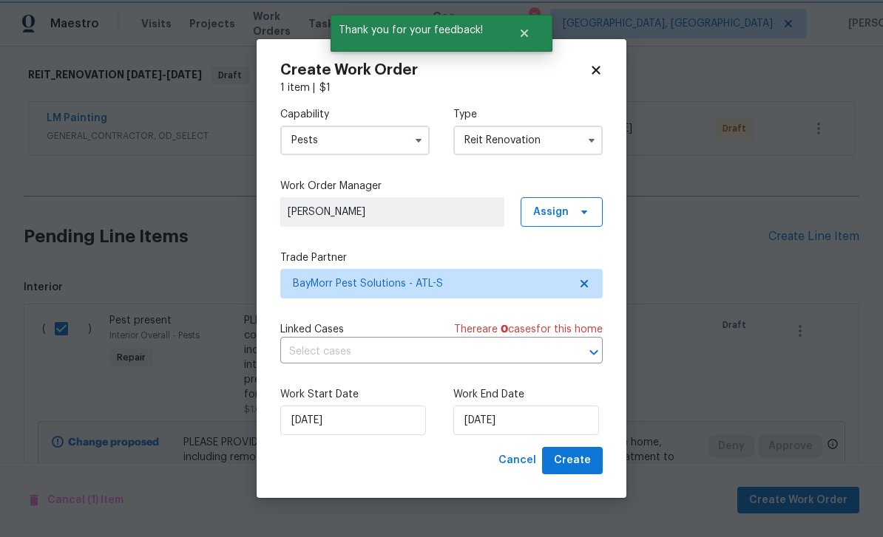
scroll to position [0, 0]
click at [591, 462] on button "Create" at bounding box center [572, 460] width 61 height 27
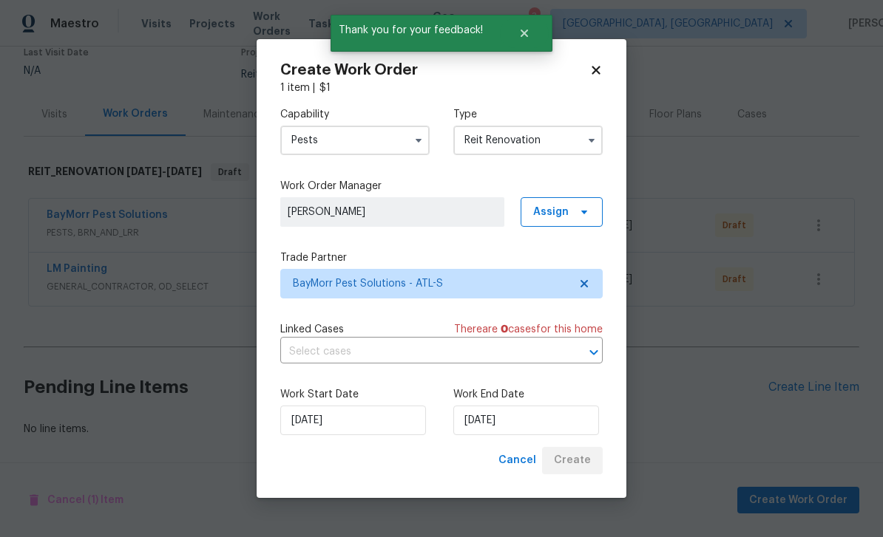
scroll to position [84, 0]
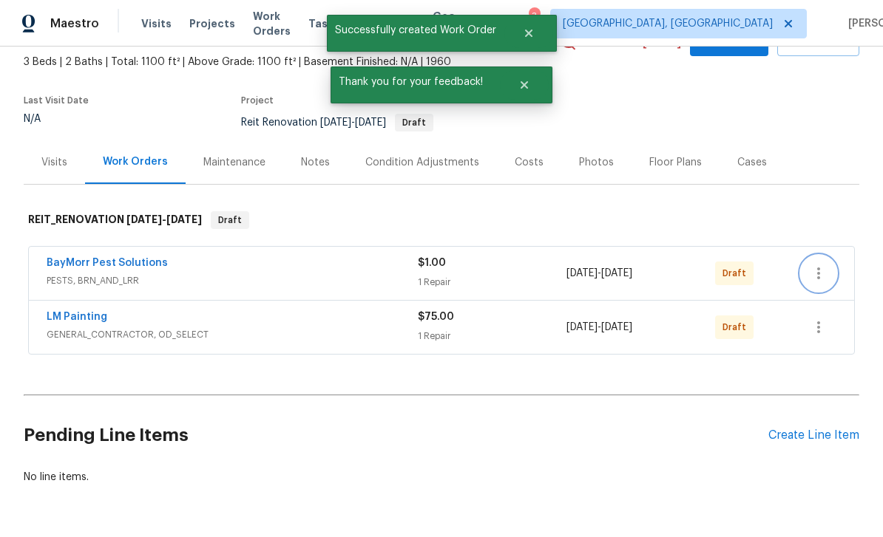
click at [822, 265] on icon "button" at bounding box center [818, 274] width 18 height 18
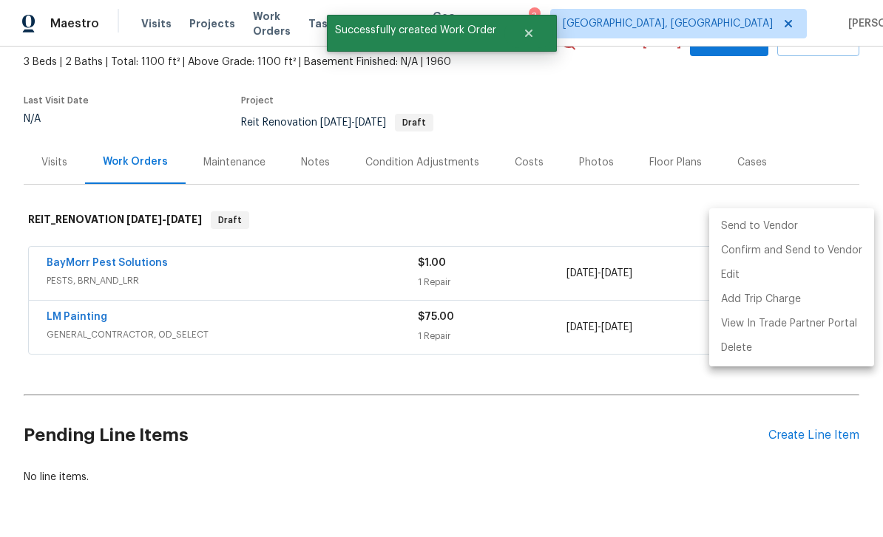
click at [782, 225] on li "Send to Vendor" at bounding box center [791, 226] width 165 height 24
click at [676, 395] on div at bounding box center [441, 268] width 883 height 537
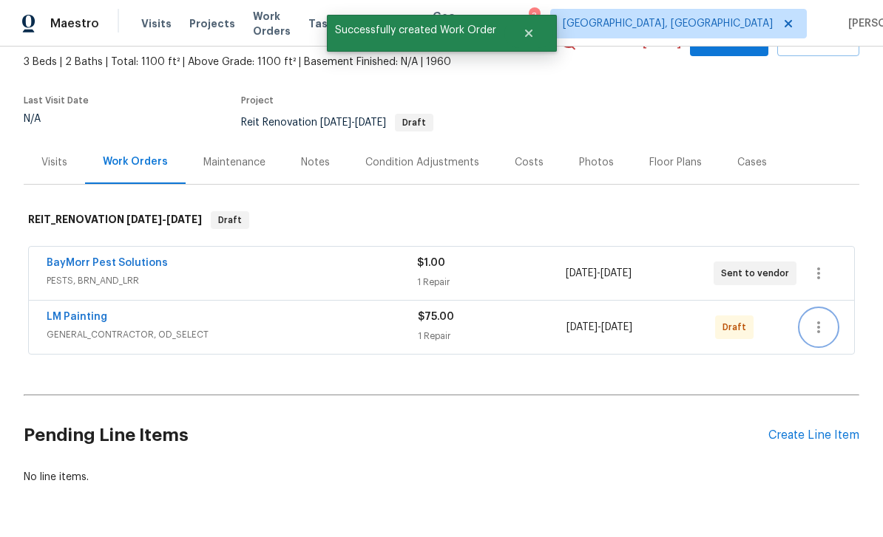
click at [820, 322] on icon "button" at bounding box center [818, 328] width 3 height 12
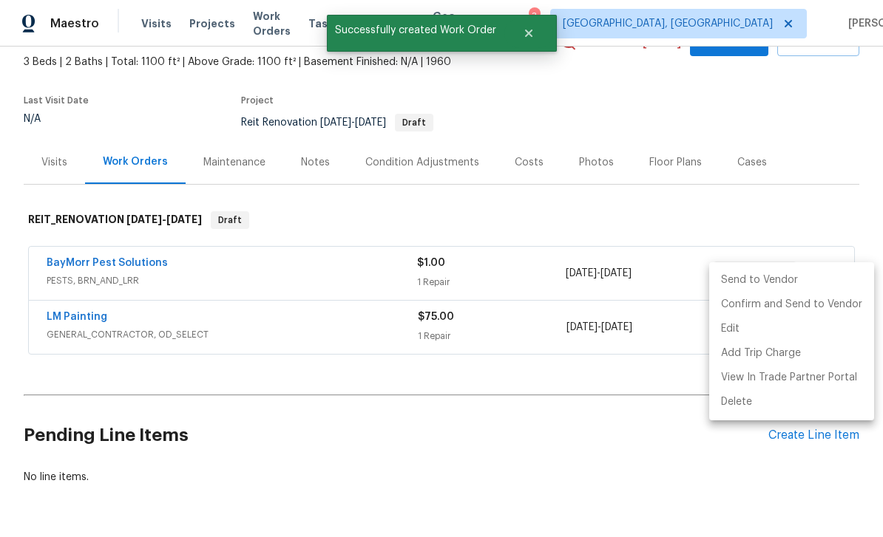
click at [753, 282] on li "Send to Vendor" at bounding box center [791, 280] width 165 height 24
click at [648, 404] on div at bounding box center [441, 268] width 883 height 537
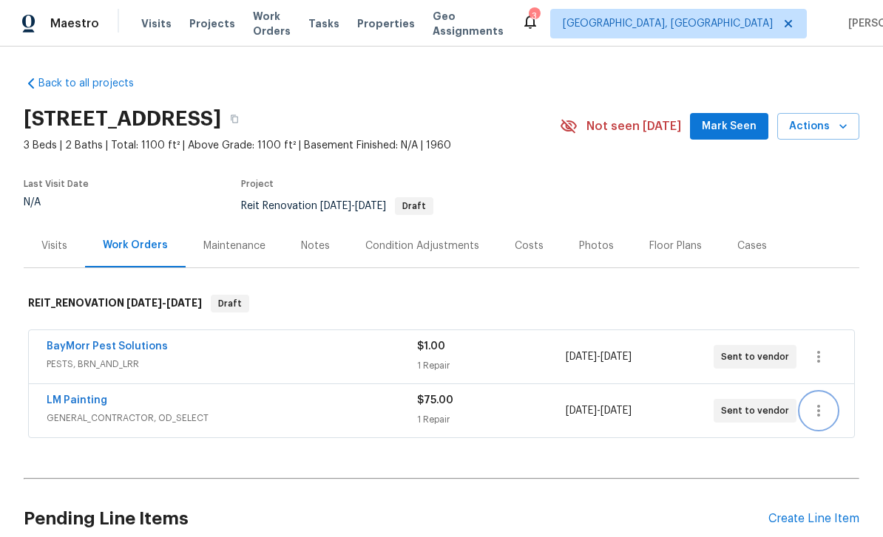
scroll to position [0, 0]
